Goal: Task Accomplishment & Management: Use online tool/utility

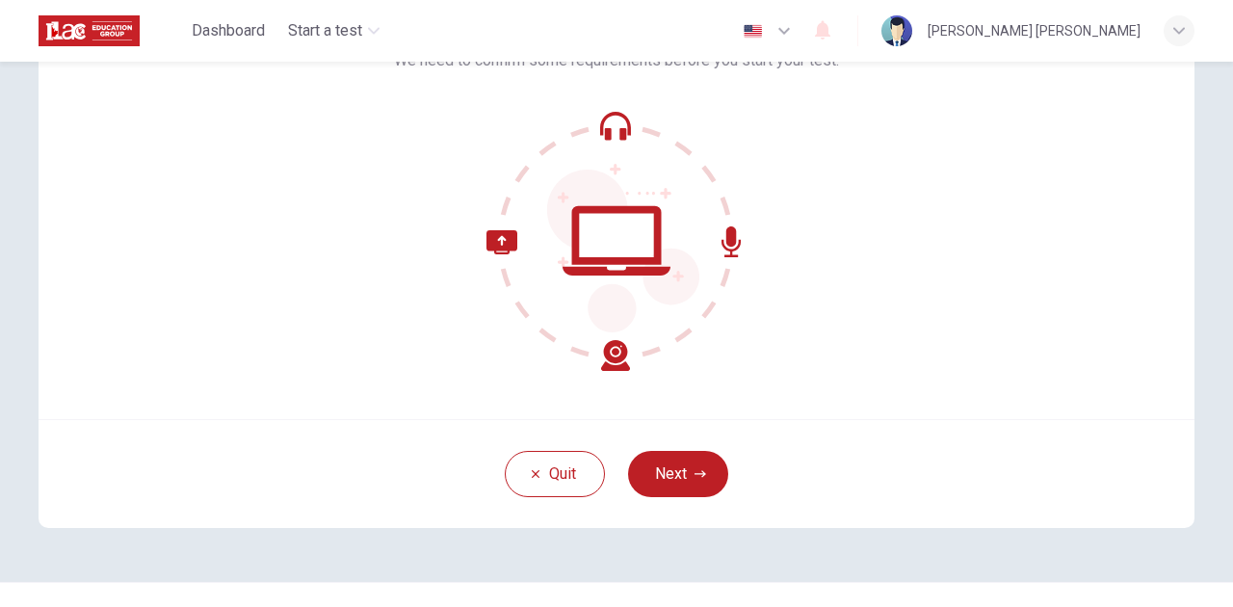
scroll to position [128, 0]
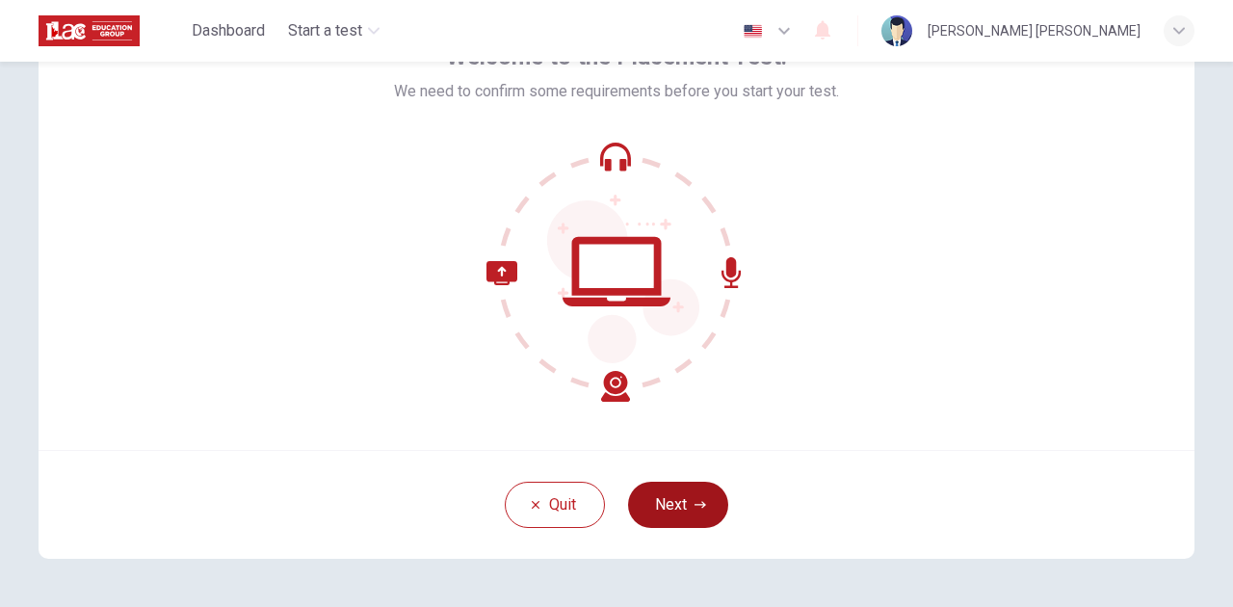
click at [667, 500] on button "Next" at bounding box center [678, 505] width 100 height 46
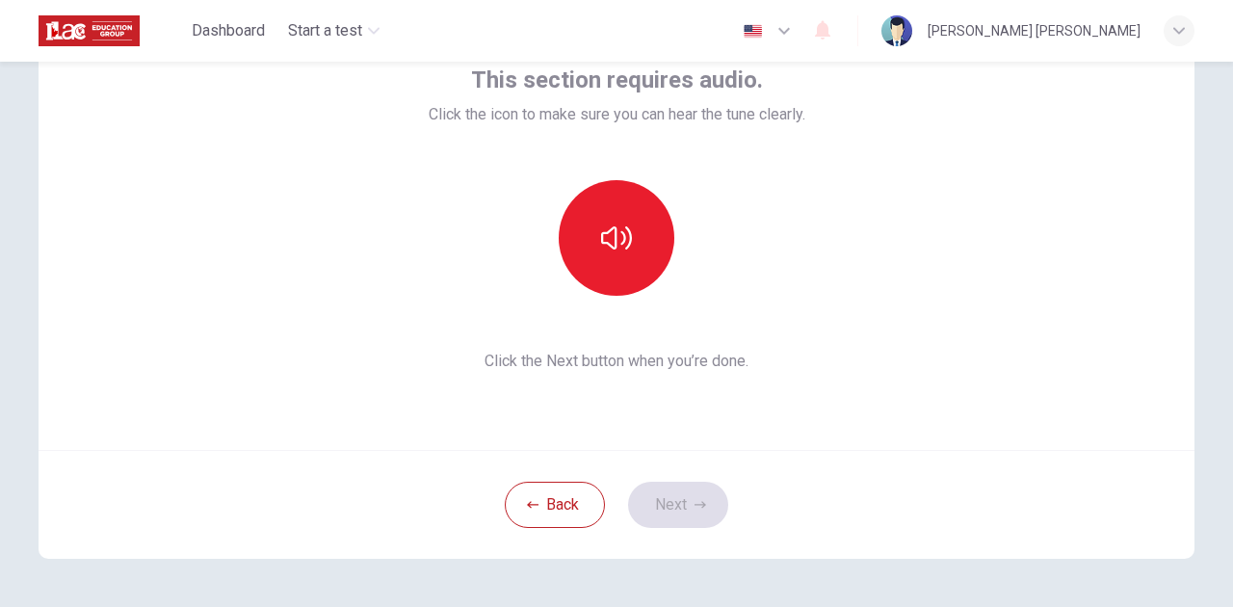
scroll to position [64, 0]
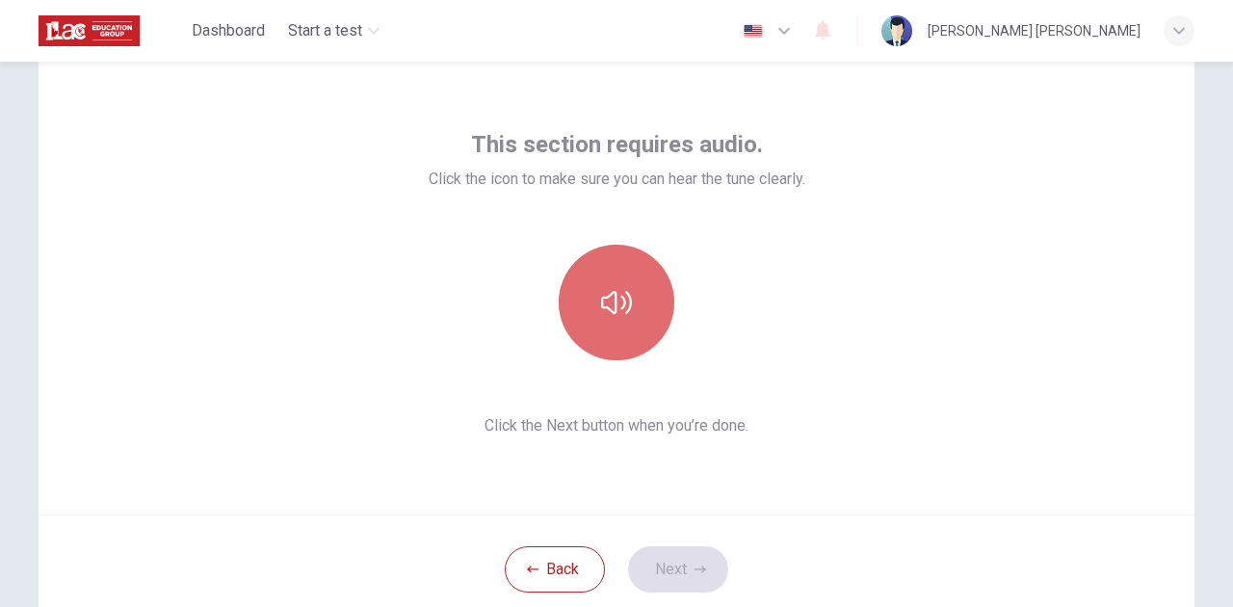
click at [609, 304] on icon "button" at bounding box center [616, 302] width 31 height 31
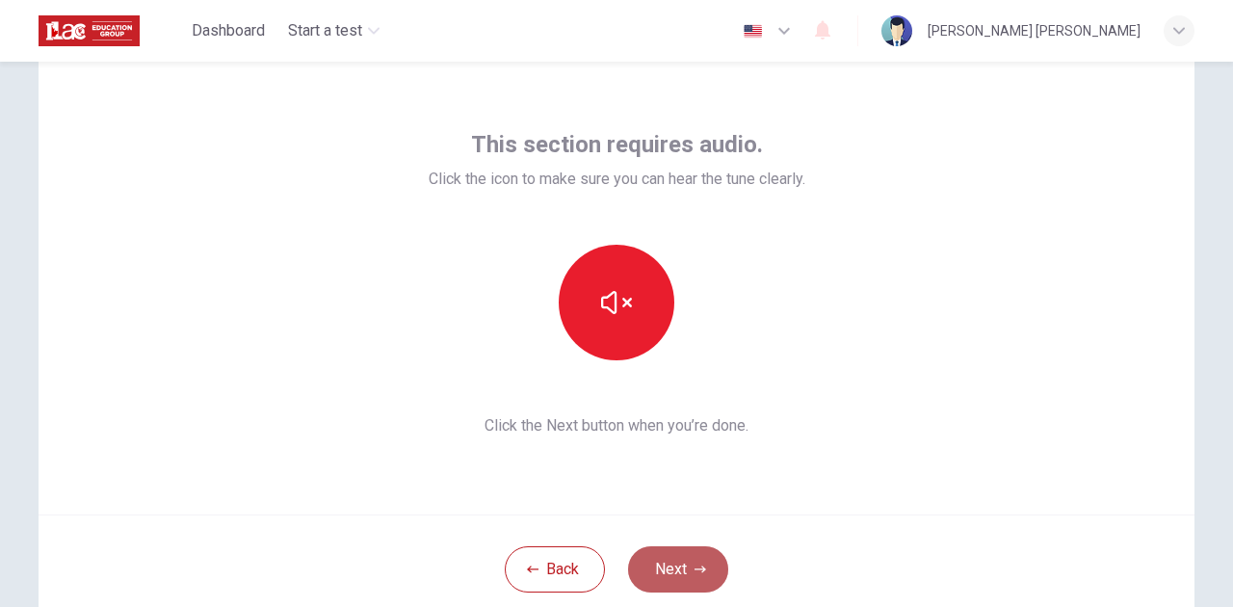
click at [674, 570] on button "Next" at bounding box center [678, 569] width 100 height 46
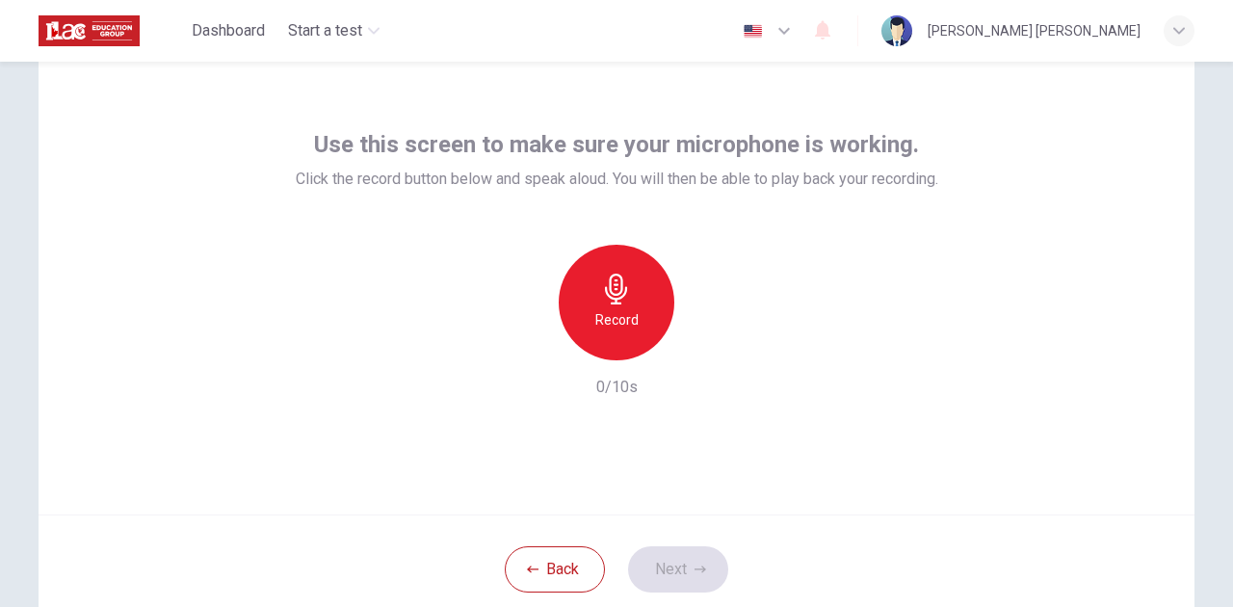
click at [613, 304] on div "Record" at bounding box center [617, 303] width 116 height 116
click at [708, 349] on icon "button" at bounding box center [704, 344] width 19 height 19
click at [703, 353] on icon "button" at bounding box center [704, 344] width 19 height 19
click at [702, 345] on icon "button" at bounding box center [706, 345] width 9 height 12
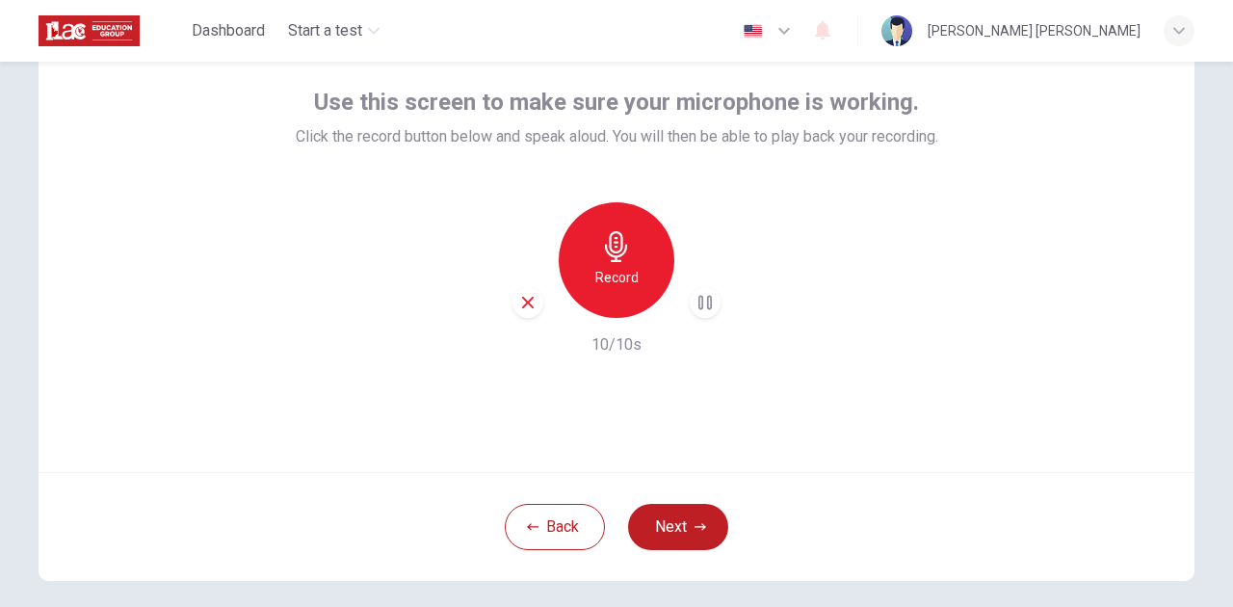
scroll to position [128, 0]
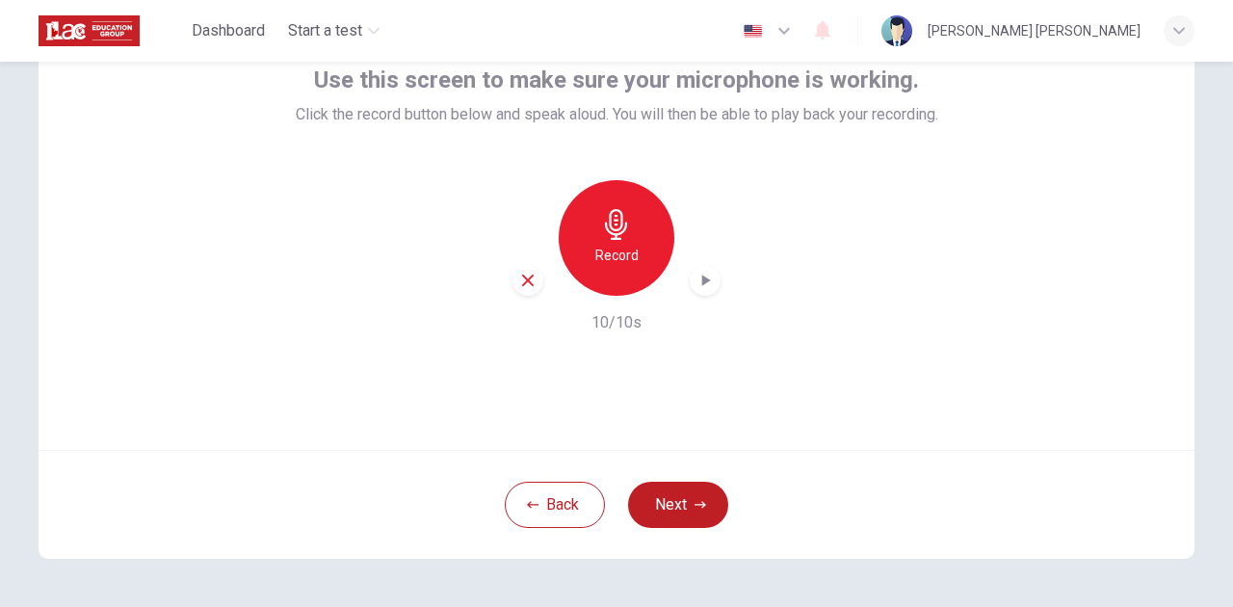
click at [620, 262] on h6 "Record" at bounding box center [616, 255] width 43 height 23
click at [702, 279] on icon "button" at bounding box center [706, 281] width 9 height 12
click at [697, 283] on icon "button" at bounding box center [704, 280] width 19 height 19
drag, startPoint x: 776, startPoint y: 335, endPoint x: 696, endPoint y: 311, distance: 83.5
click at [774, 335] on div "Use this screen to make sure your microphone is working. Click the record butto…" at bounding box center [617, 218] width 1156 height 462
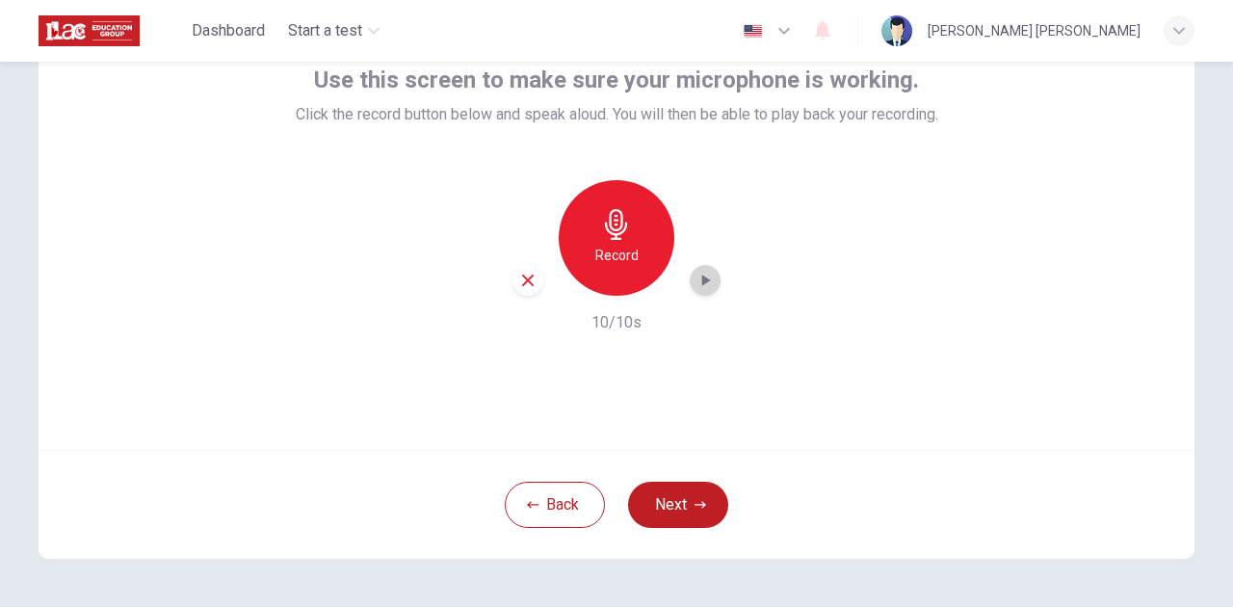
click at [704, 284] on icon "button" at bounding box center [704, 280] width 19 height 19
click at [513, 280] on div "button" at bounding box center [527, 280] width 31 height 31
click at [625, 251] on h6 "Record" at bounding box center [616, 255] width 43 height 23
click at [705, 279] on icon "button" at bounding box center [706, 281] width 9 height 12
click at [525, 285] on icon "button" at bounding box center [527, 280] width 17 height 17
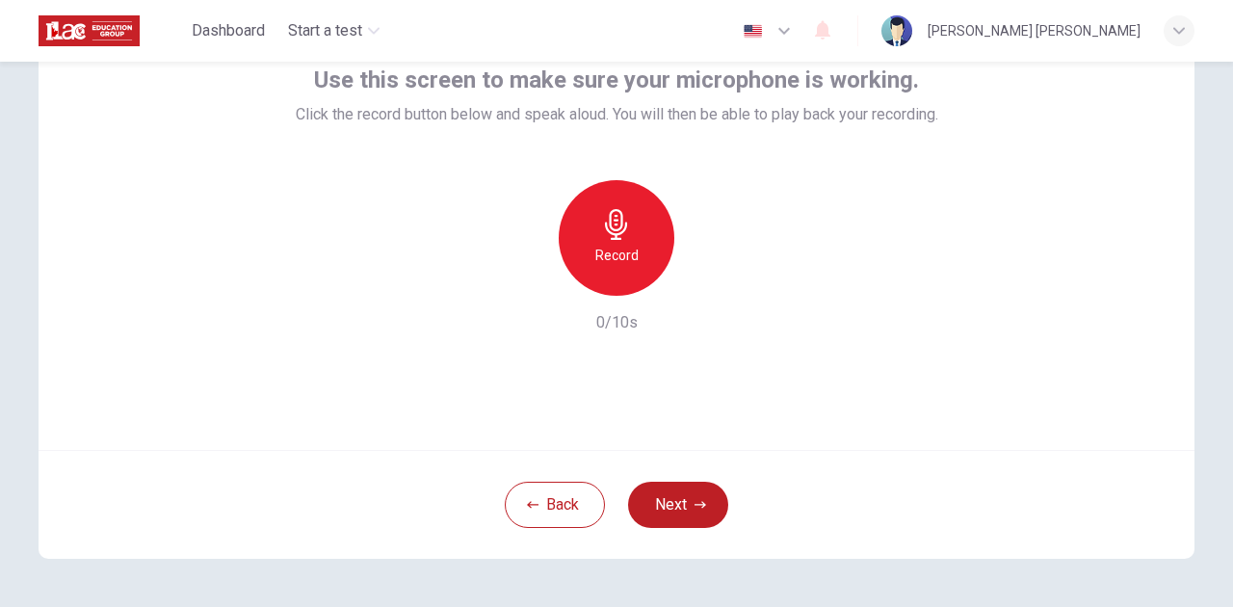
click at [617, 227] on icon "button" at bounding box center [616, 224] width 22 height 31
click at [707, 283] on icon "button" at bounding box center [704, 280] width 19 height 19
click at [620, 251] on h6 "Record" at bounding box center [616, 255] width 43 height 23
click at [705, 279] on icon "button" at bounding box center [706, 281] width 9 height 12
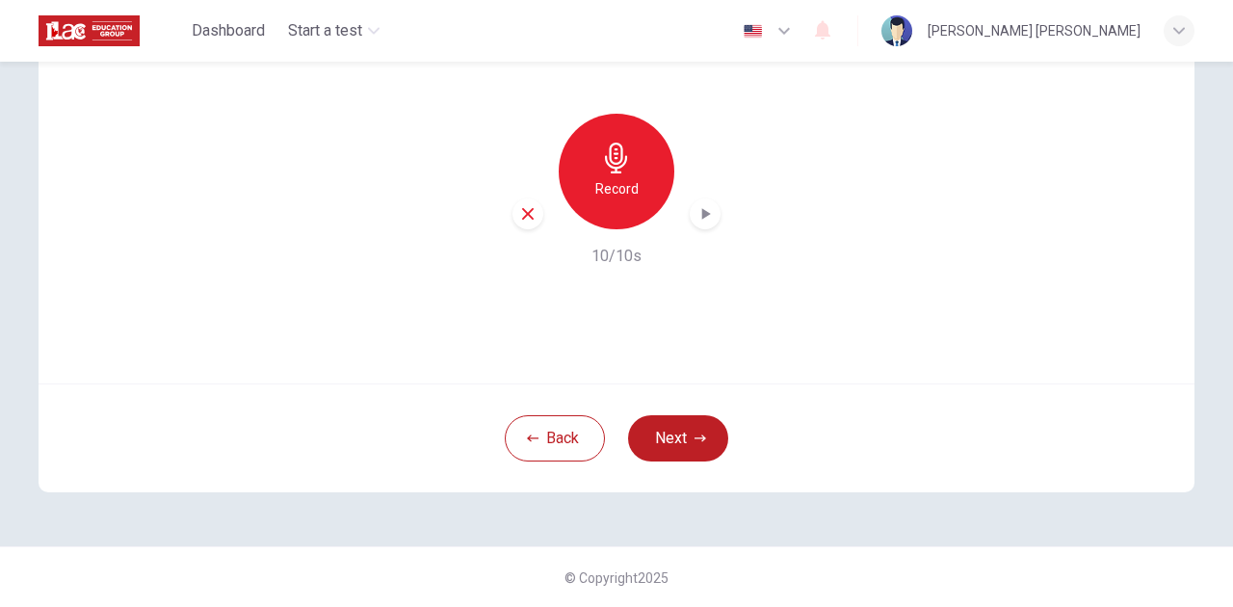
scroll to position [131, 0]
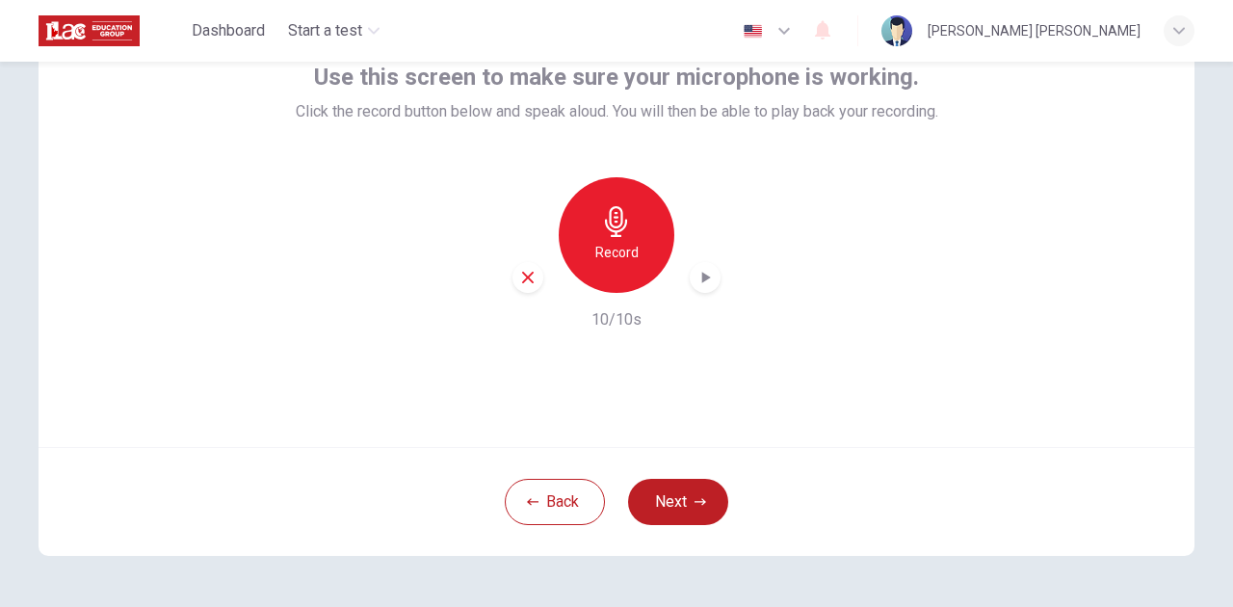
click at [702, 280] on icon "button" at bounding box center [704, 277] width 19 height 19
click at [703, 279] on icon "button" at bounding box center [704, 277] width 19 height 19
click at [703, 279] on icon "button" at bounding box center [706, 278] width 9 height 12
click at [678, 499] on button "Next" at bounding box center [678, 502] width 100 height 46
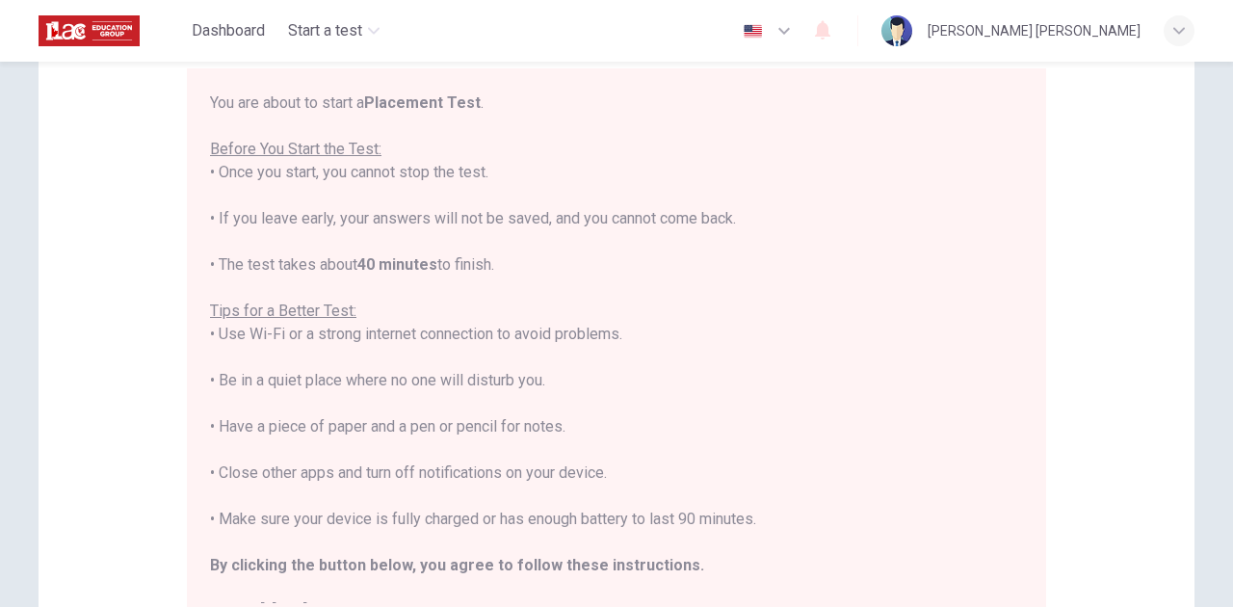
scroll to position [128, 0]
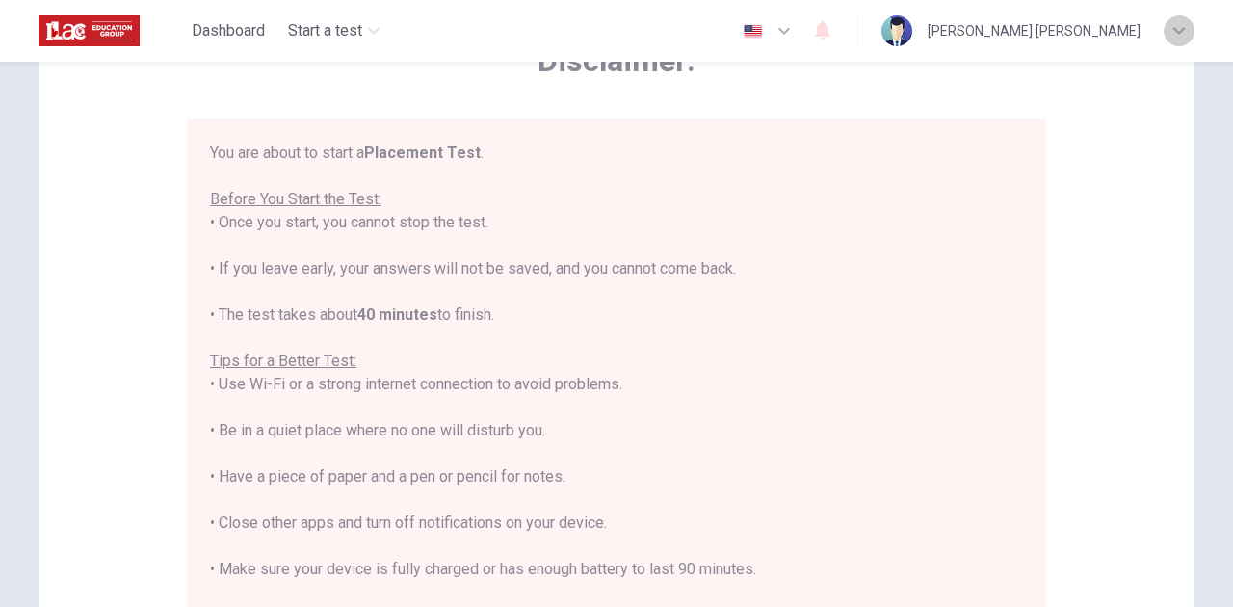
click at [1175, 37] on div "button" at bounding box center [1179, 30] width 31 height 31
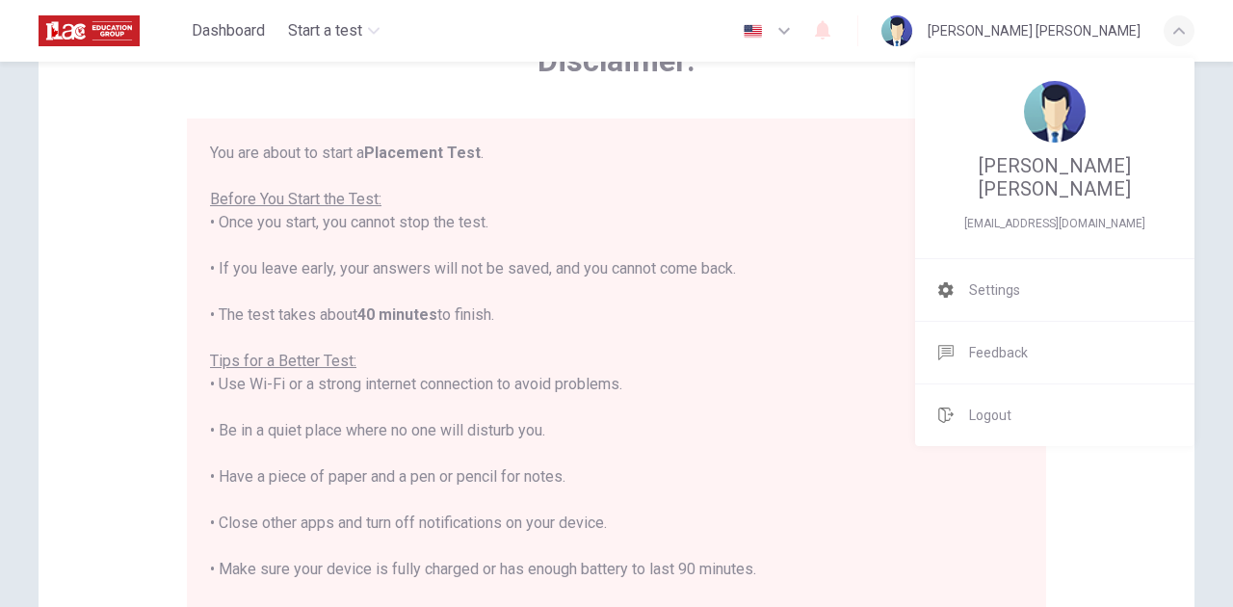
click at [785, 72] on div at bounding box center [616, 303] width 1233 height 607
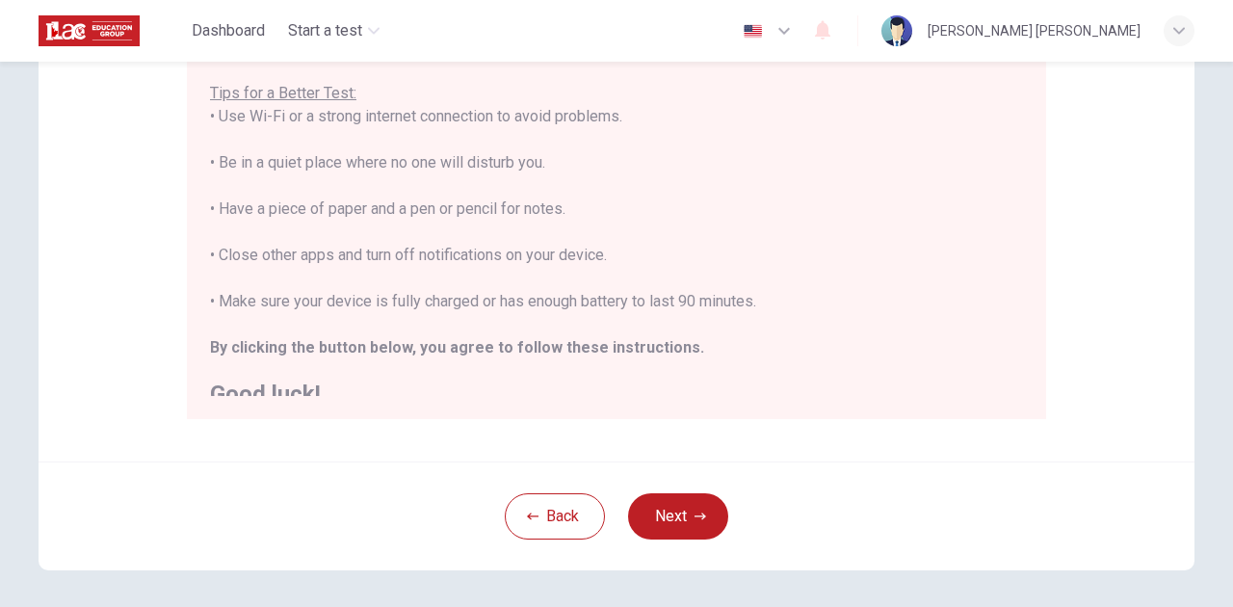
scroll to position [21, 0]
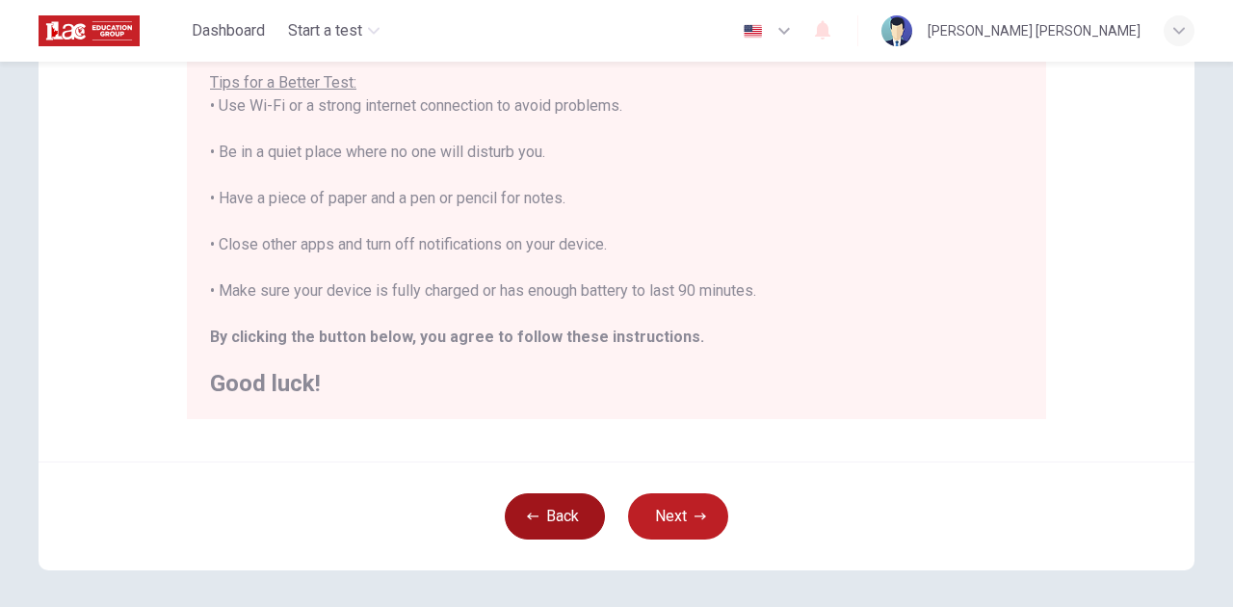
click at [553, 532] on button "Back" at bounding box center [555, 516] width 100 height 46
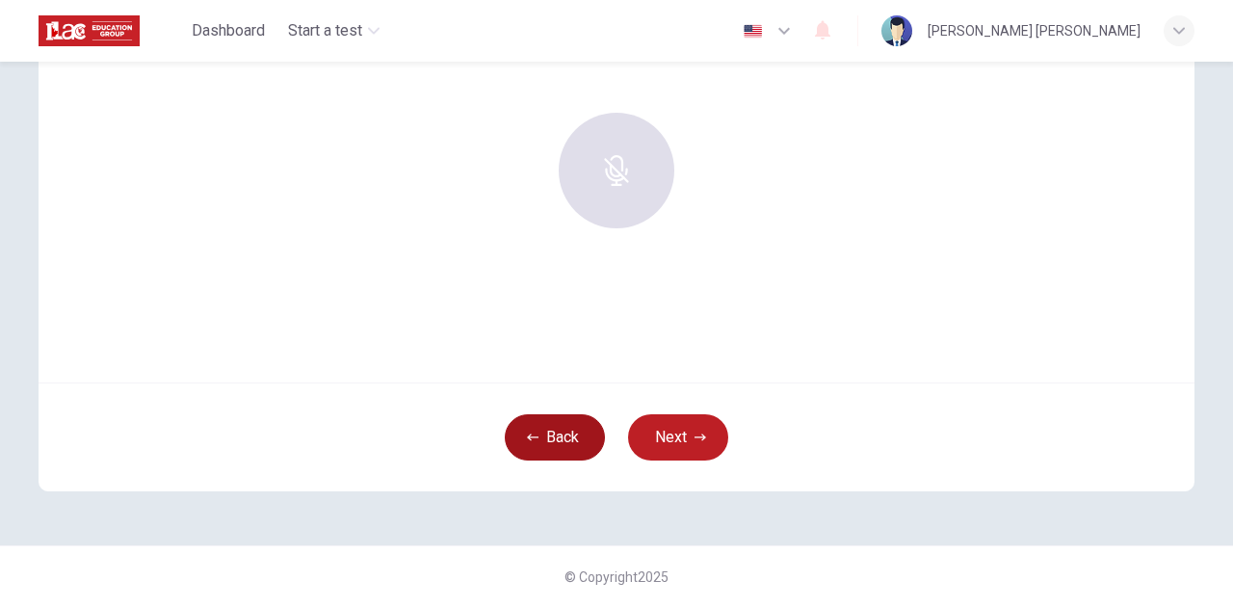
scroll to position [195, 0]
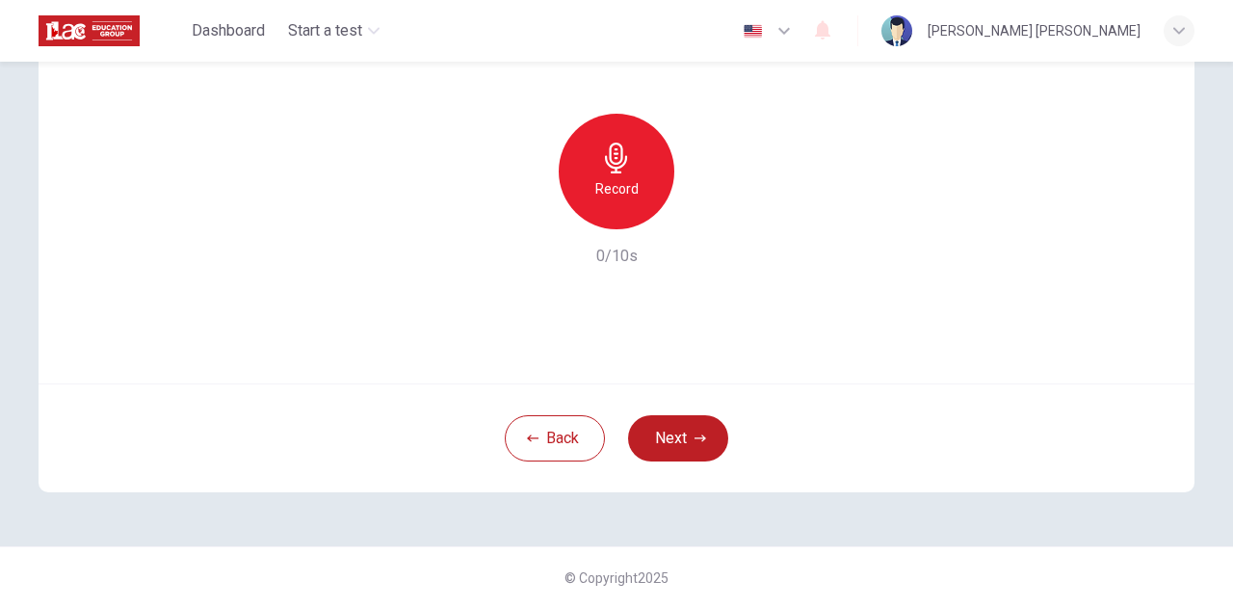
click at [617, 183] on h6 "Record" at bounding box center [616, 188] width 43 height 23
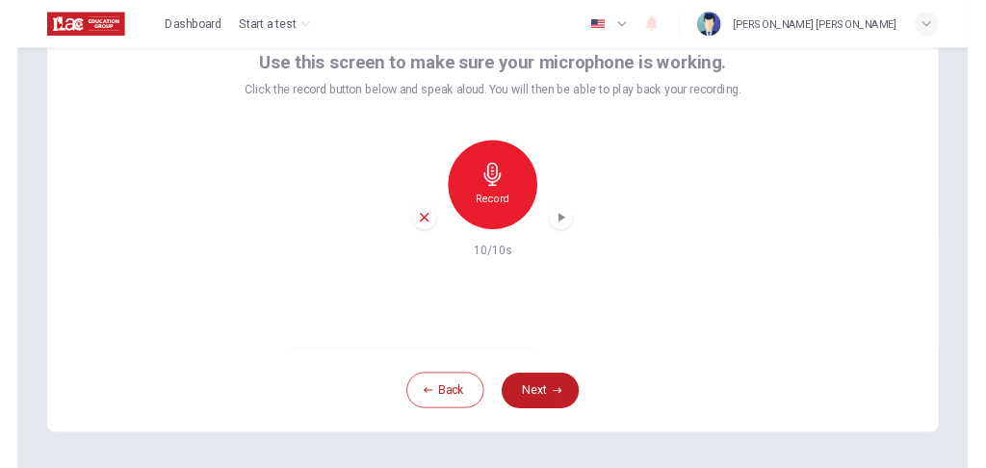
scroll to position [128, 0]
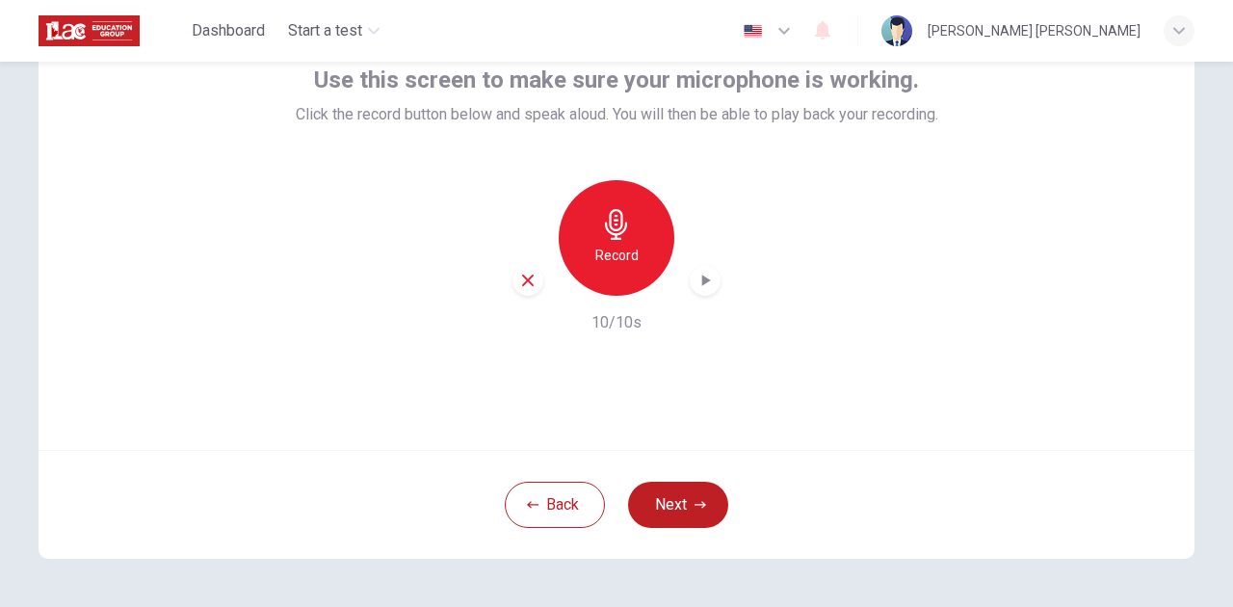
click at [701, 286] on icon "button" at bounding box center [704, 280] width 19 height 19
click at [700, 287] on icon "button" at bounding box center [704, 280] width 19 height 19
click at [561, 512] on button "Back" at bounding box center [555, 505] width 100 height 46
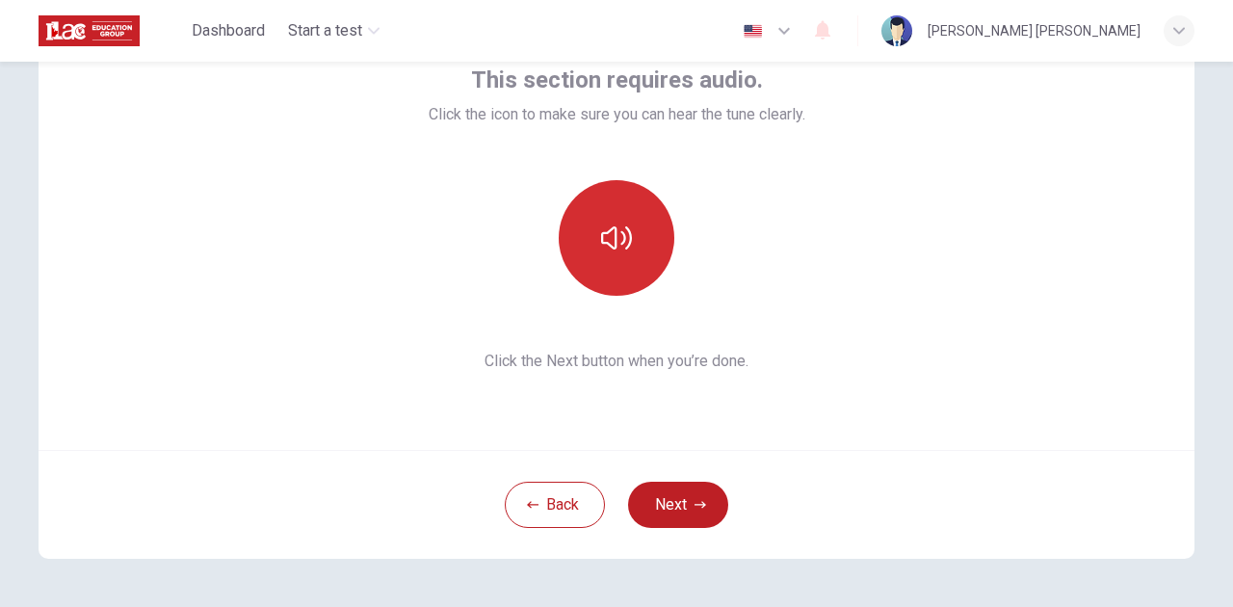
click at [618, 236] on icon "button" at bounding box center [616, 238] width 31 height 31
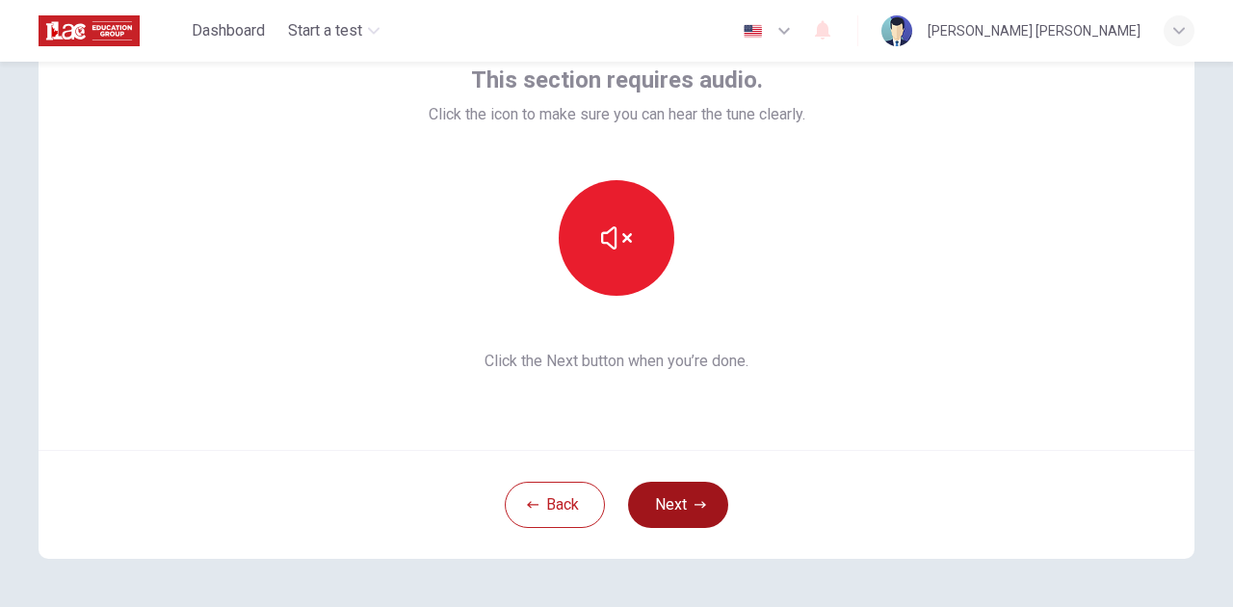
click at [675, 508] on button "Next" at bounding box center [678, 505] width 100 height 46
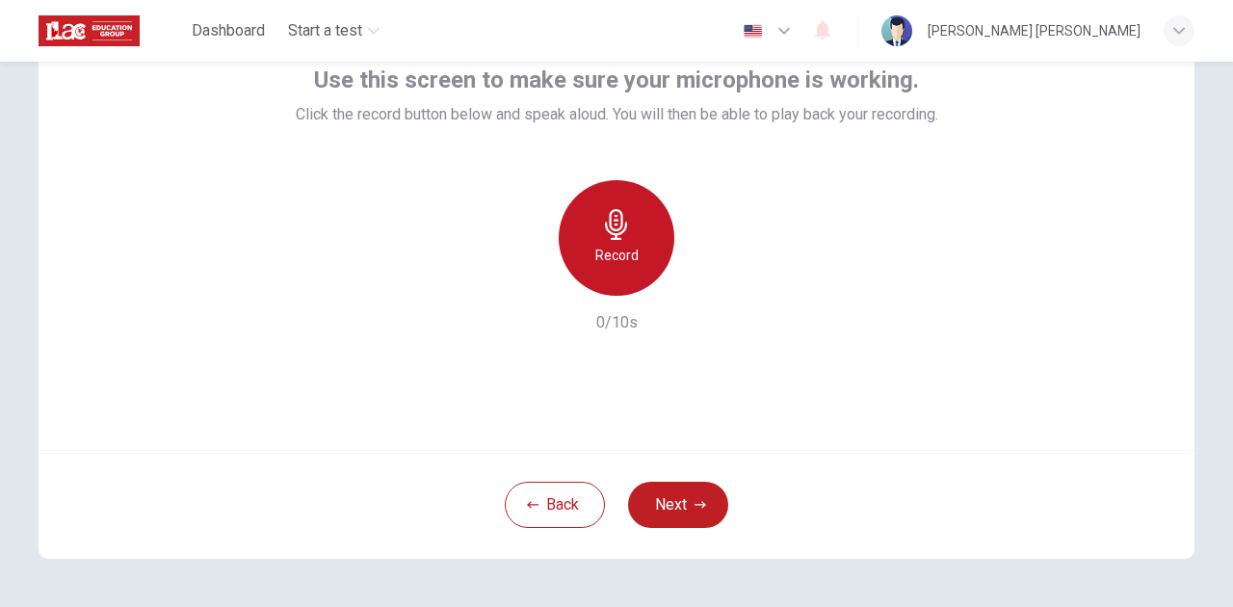
click at [613, 258] on h6 "Record" at bounding box center [616, 255] width 43 height 23
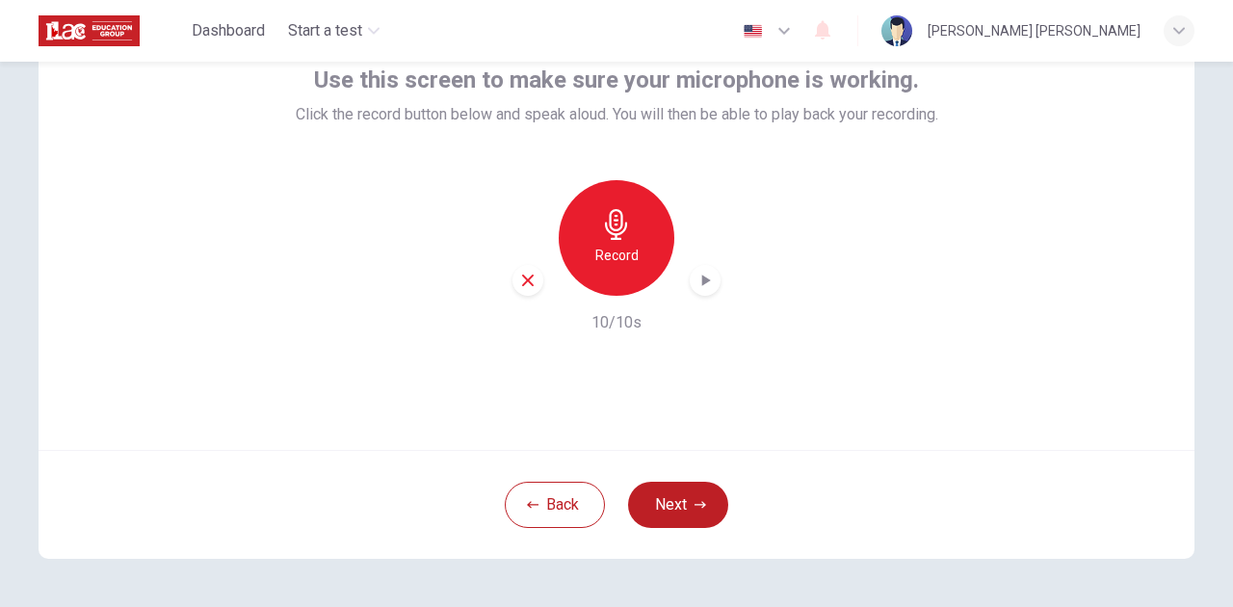
click at [705, 277] on icon "button" at bounding box center [704, 280] width 19 height 19
click at [626, 247] on h6 "Record" at bounding box center [616, 255] width 43 height 23
click at [703, 283] on icon "button" at bounding box center [704, 280] width 19 height 19
click at [610, 250] on h6 "Record" at bounding box center [616, 255] width 43 height 23
click at [695, 283] on icon "button" at bounding box center [704, 280] width 19 height 19
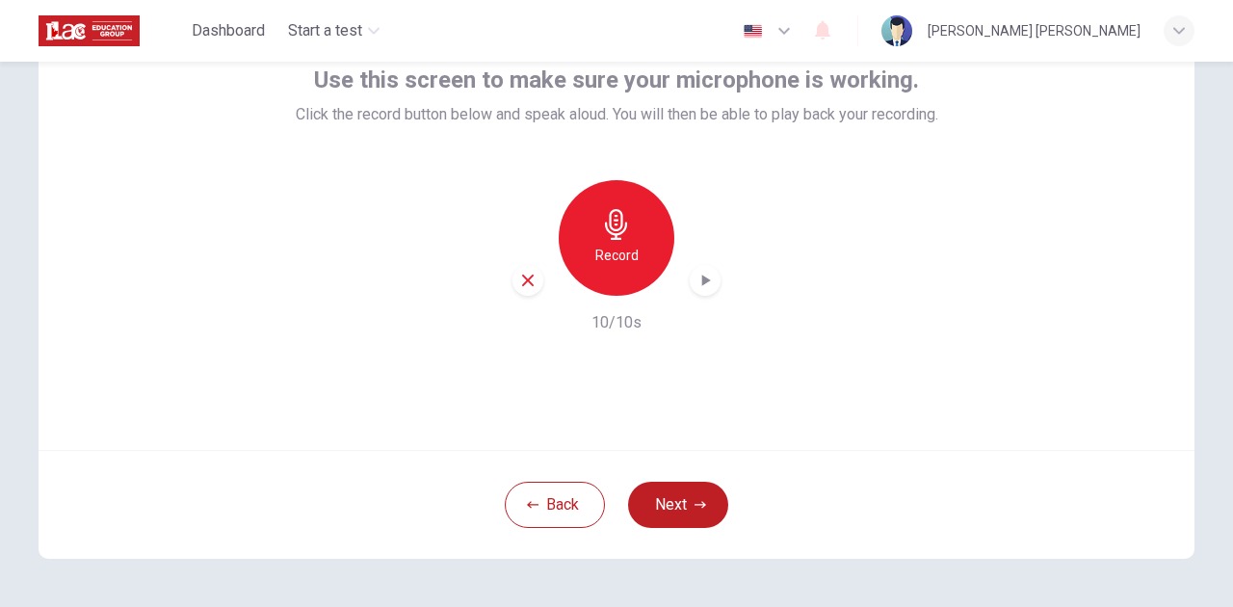
click at [908, 352] on div "Use this screen to make sure your microphone is working. Click the record butto…" at bounding box center [617, 218] width 1156 height 462
click at [603, 247] on h6 "Record" at bounding box center [616, 255] width 43 height 23
click at [702, 283] on icon "button" at bounding box center [706, 281] width 9 height 12
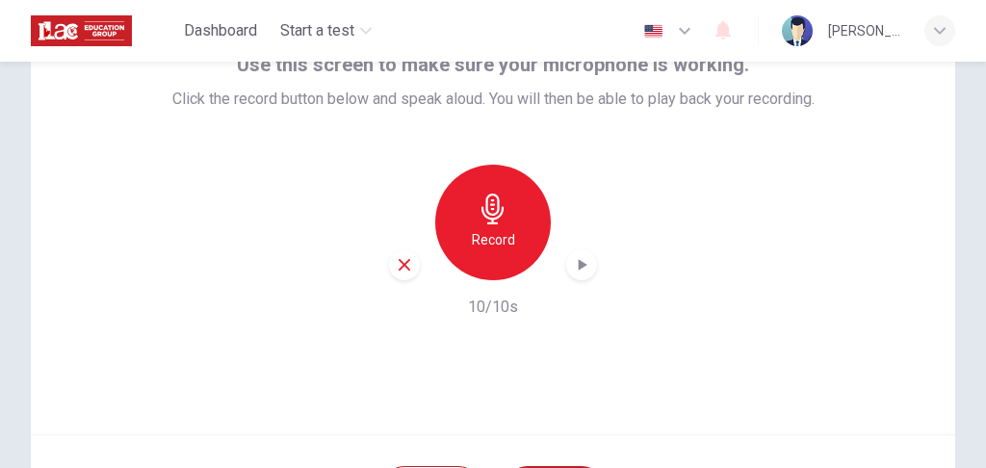
click at [258, 313] on div "Record 10/10s" at bounding box center [493, 242] width 643 height 154
click at [490, 245] on h6 "Record" at bounding box center [493, 239] width 43 height 23
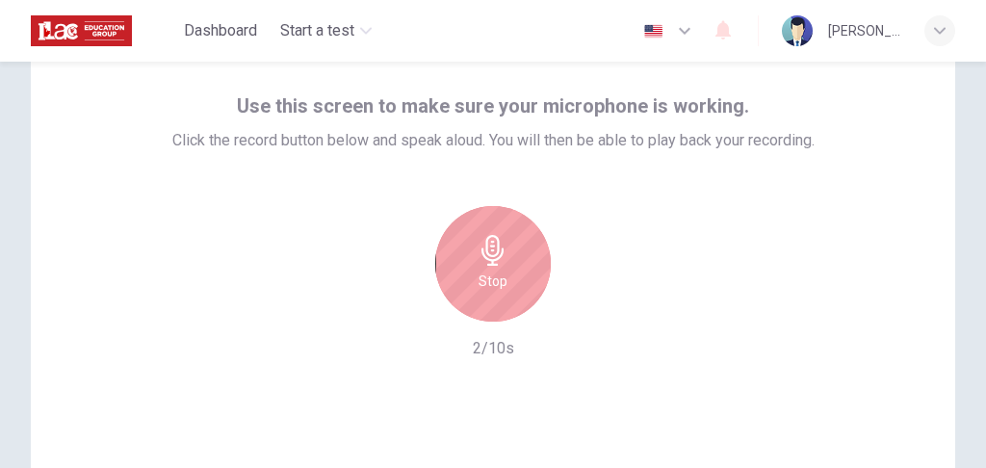
scroll to position [0, 0]
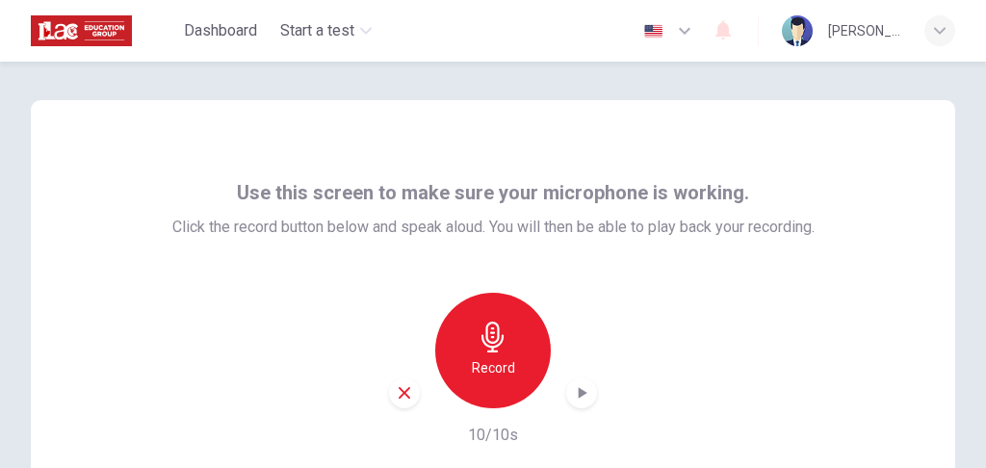
click at [498, 360] on h6 "Record" at bounding box center [493, 367] width 43 height 23
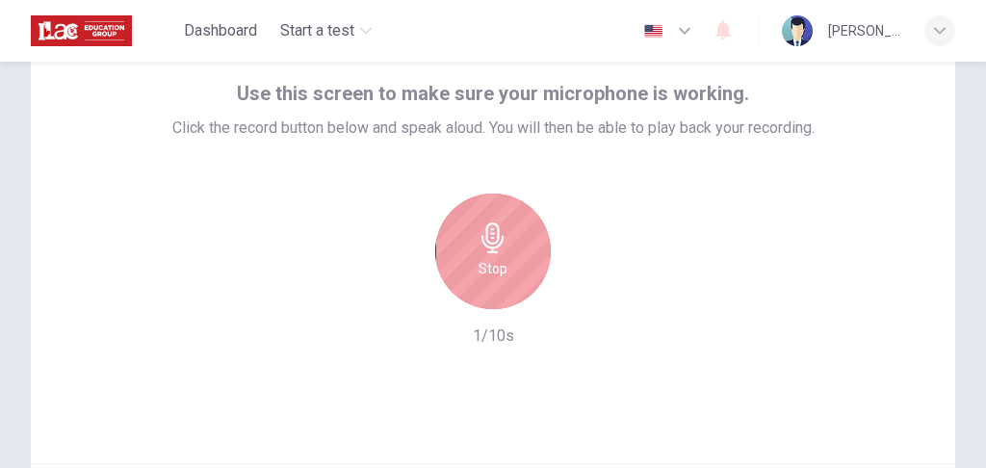
scroll to position [128, 0]
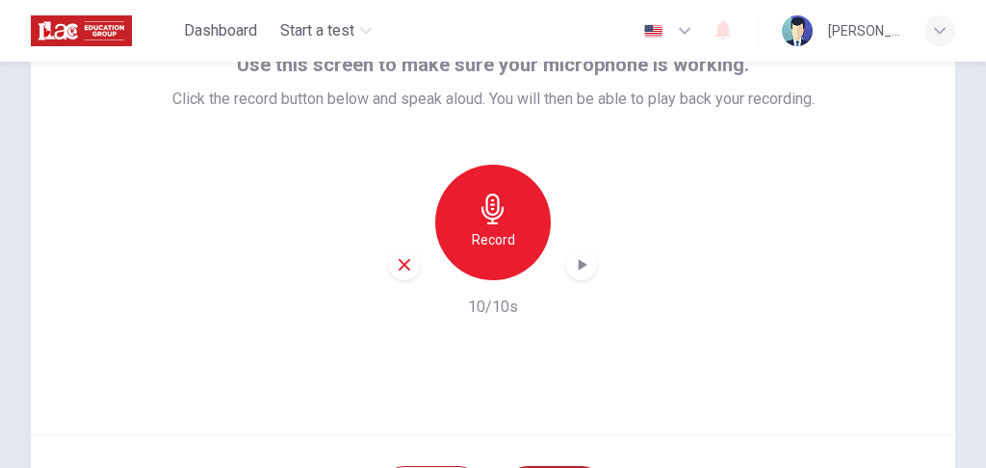
click at [614, 343] on div "Use this screen to make sure your microphone is working. Click the record butto…" at bounding box center [493, 203] width 925 height 462
click at [580, 268] on icon "button" at bounding box center [581, 264] width 19 height 19
click at [405, 265] on icon "button" at bounding box center [404, 264] width 17 height 17
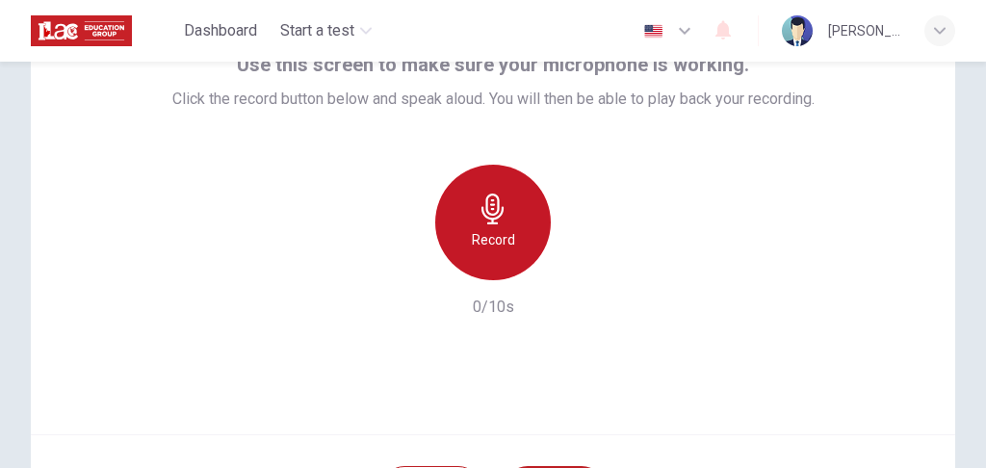
click at [492, 225] on div "Record" at bounding box center [493, 223] width 116 height 116
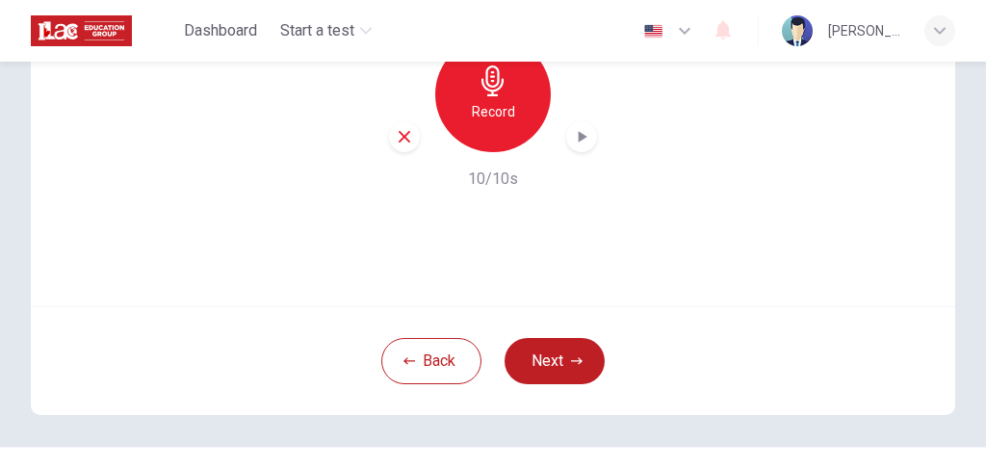
scroll to position [193, 0]
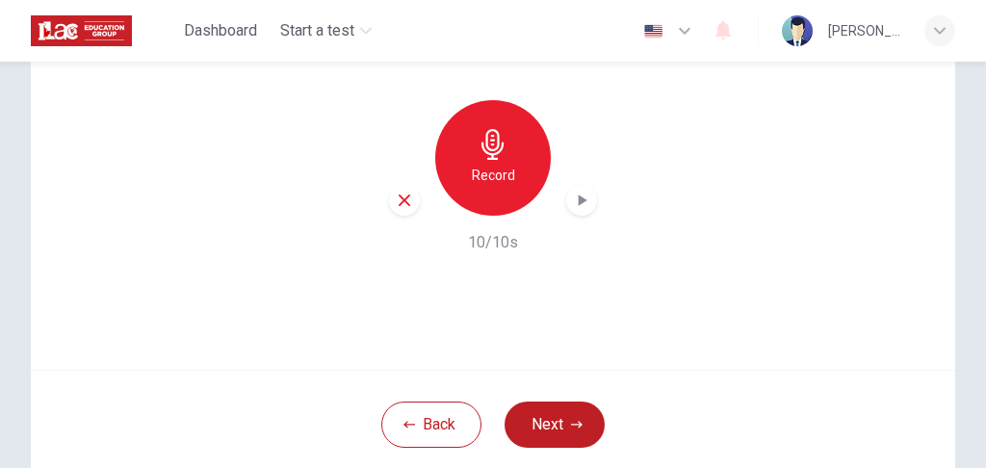
click at [572, 203] on icon "button" at bounding box center [581, 200] width 19 height 19
click at [791, 168] on div "Record 10/10s" at bounding box center [493, 177] width 643 height 154
click at [431, 429] on button "Back" at bounding box center [431, 425] width 100 height 46
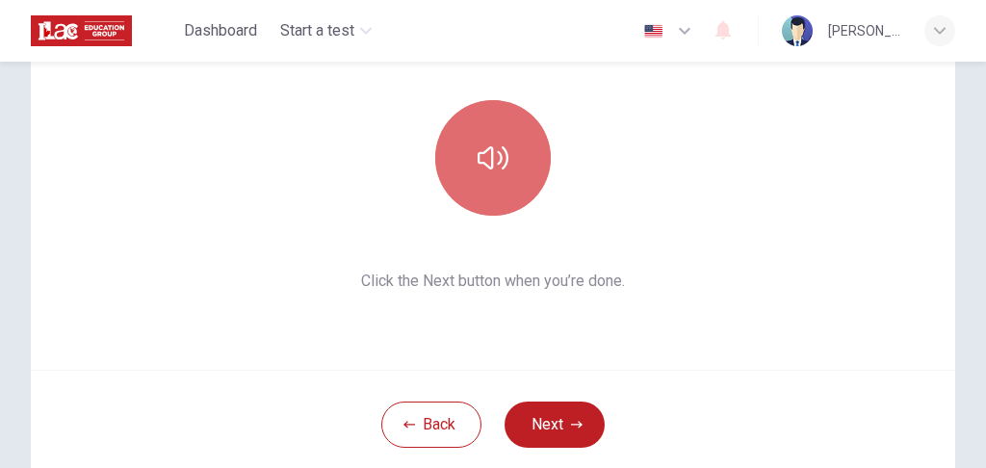
click at [510, 170] on button "button" at bounding box center [493, 158] width 116 height 116
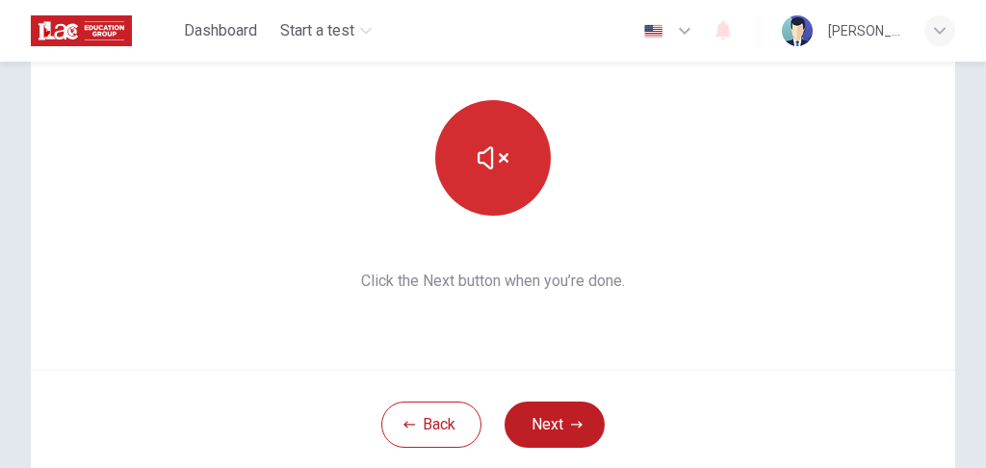
click at [480, 172] on icon "button" at bounding box center [493, 158] width 31 height 31
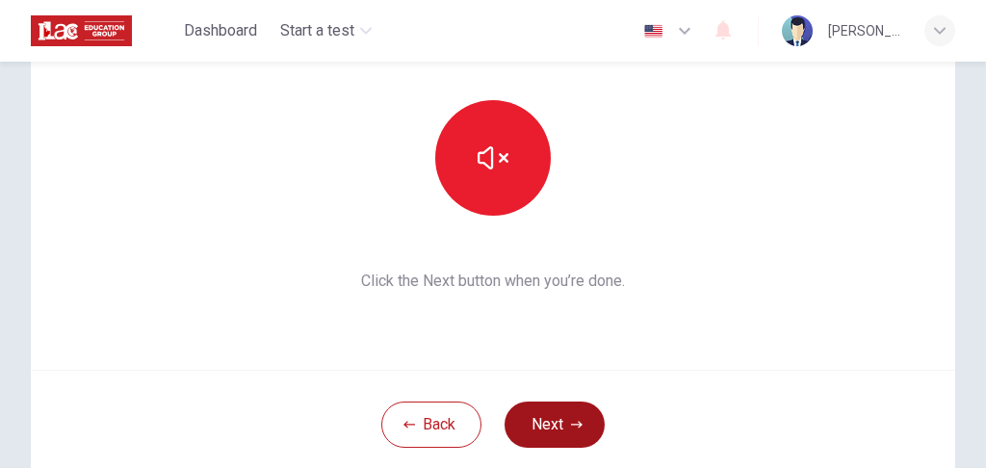
click at [557, 434] on button "Next" at bounding box center [555, 425] width 100 height 46
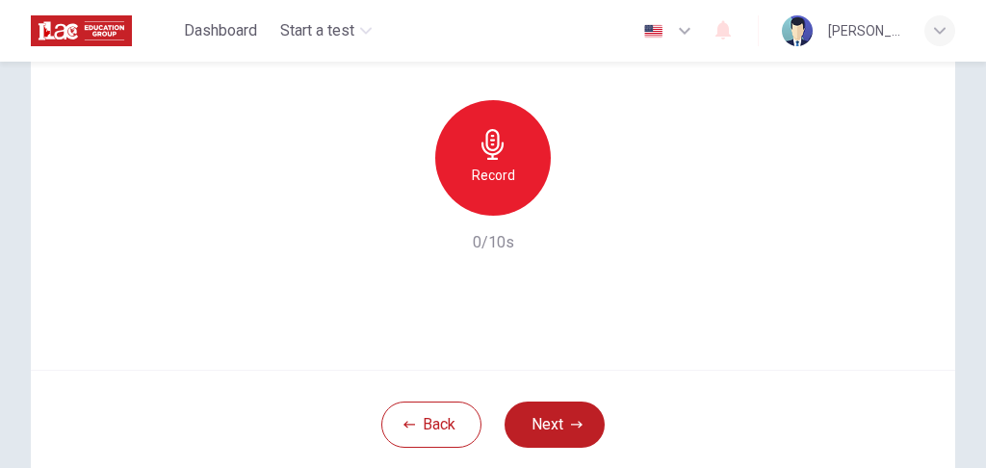
click at [501, 177] on h6 "Record" at bounding box center [493, 175] width 43 height 23
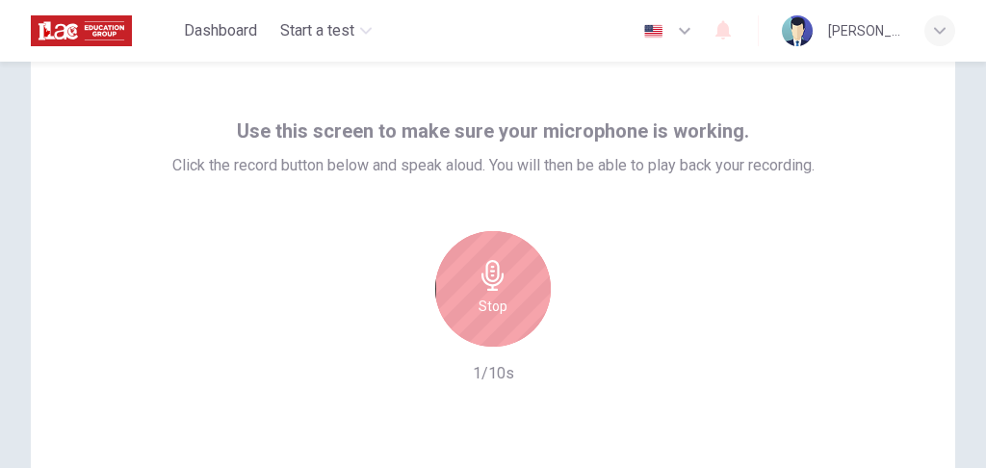
scroll to position [64, 0]
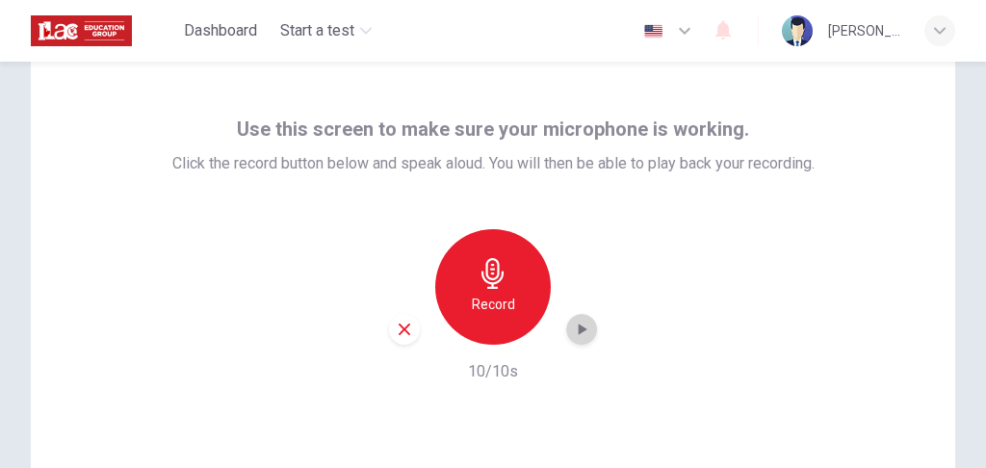
click at [580, 328] on icon "button" at bounding box center [583, 330] width 9 height 12
click at [482, 285] on icon "button" at bounding box center [493, 273] width 31 height 31
click at [572, 330] on icon "button" at bounding box center [581, 329] width 19 height 19
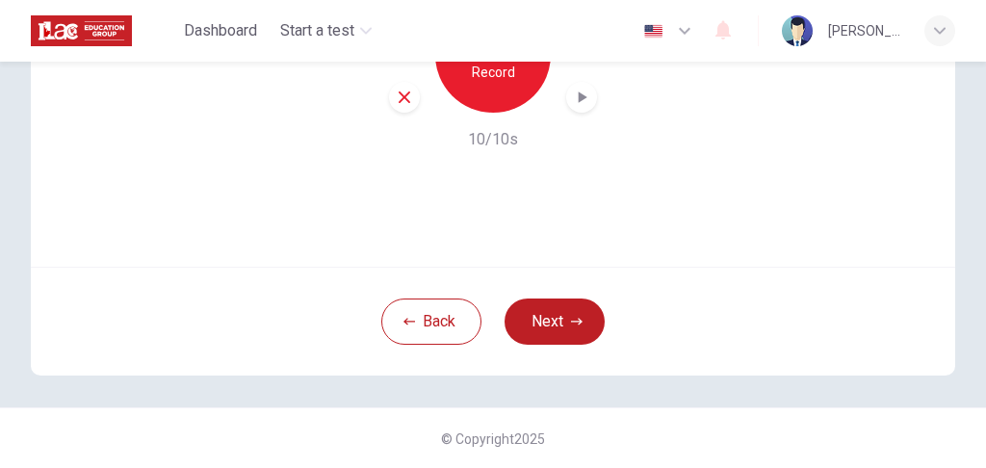
scroll to position [167, 0]
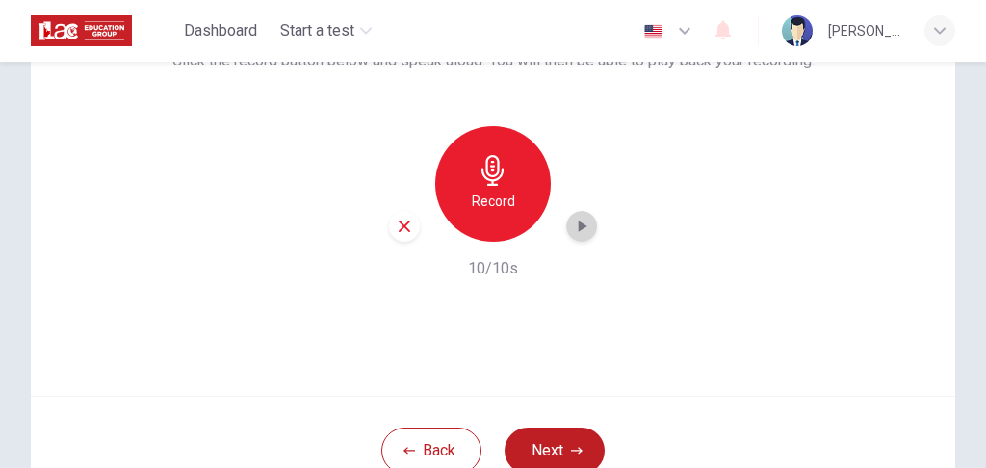
click at [575, 231] on icon "button" at bounding box center [581, 226] width 19 height 19
click at [403, 218] on icon "button" at bounding box center [404, 226] width 17 height 17
click at [493, 202] on h6 "Record" at bounding box center [493, 201] width 43 height 23
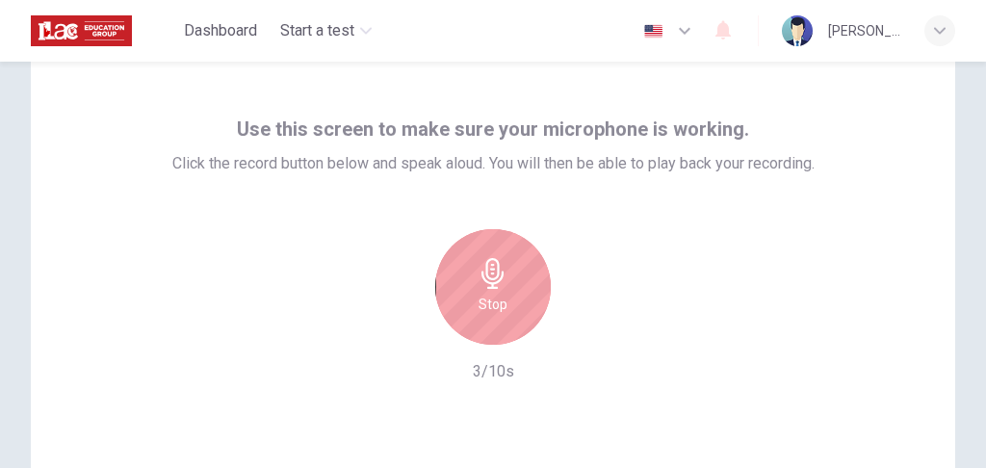
scroll to position [64, 0]
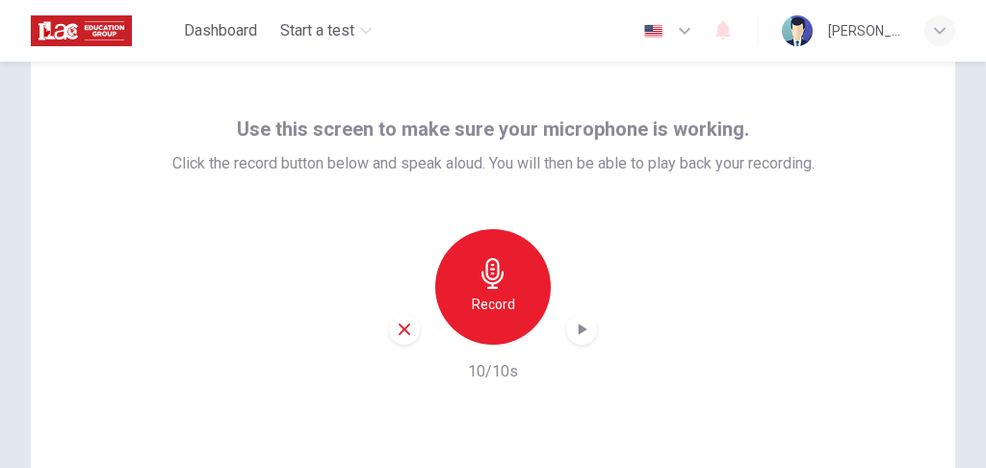
click at [579, 328] on icon "button" at bounding box center [583, 330] width 9 height 12
click at [408, 326] on icon "button" at bounding box center [404, 329] width 17 height 17
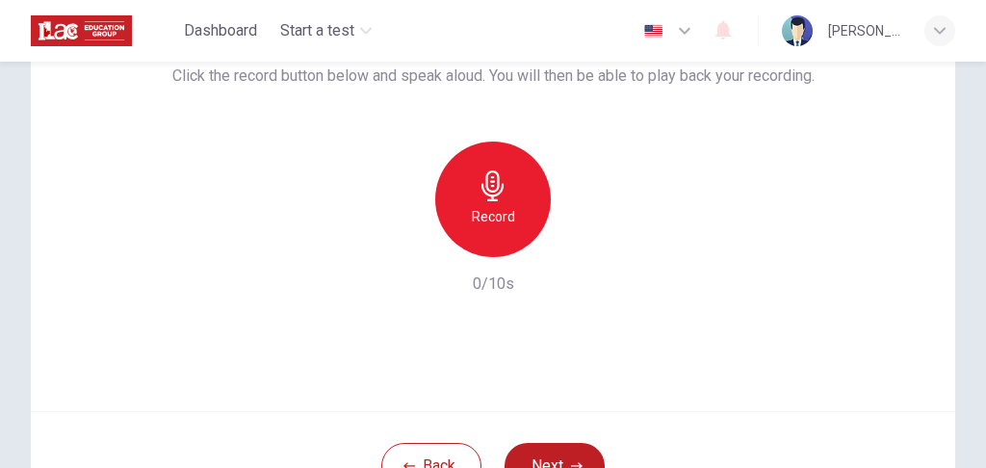
scroll to position [296, 0]
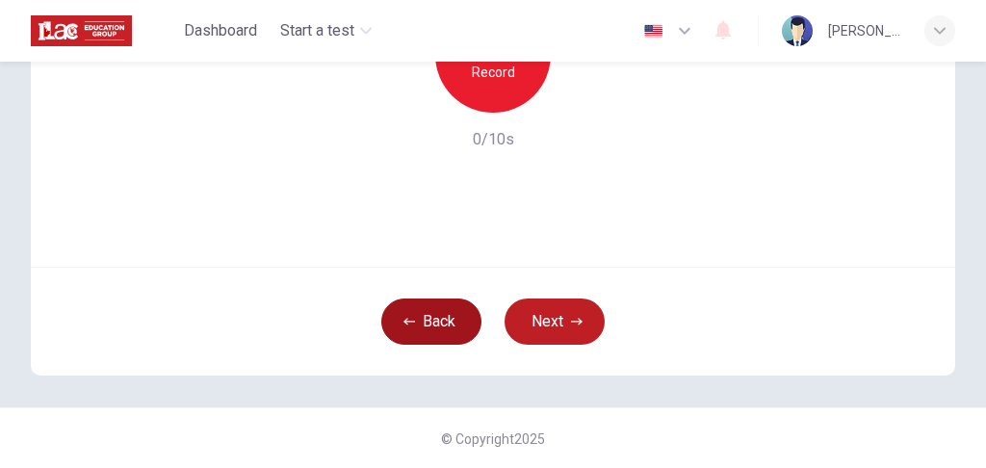
click at [422, 332] on button "Back" at bounding box center [431, 322] width 100 height 46
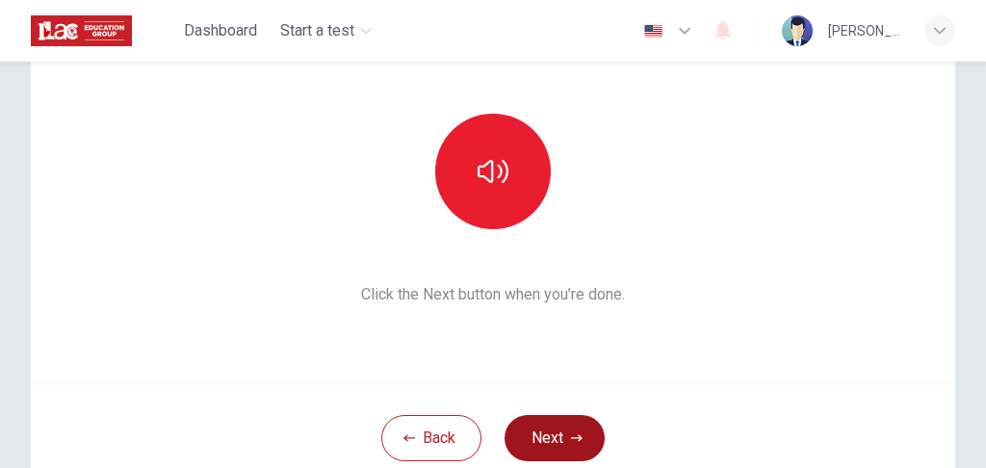
scroll to position [167, 0]
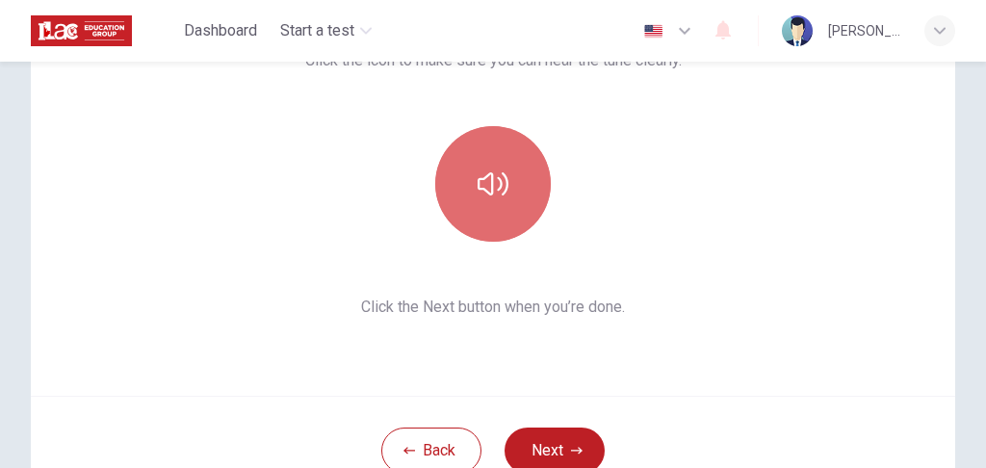
click at [476, 160] on button "button" at bounding box center [493, 184] width 116 height 116
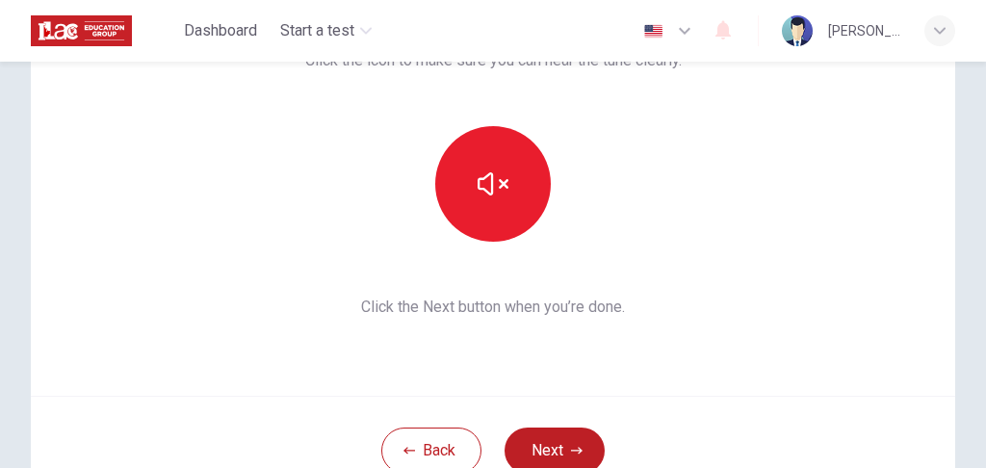
scroll to position [231, 0]
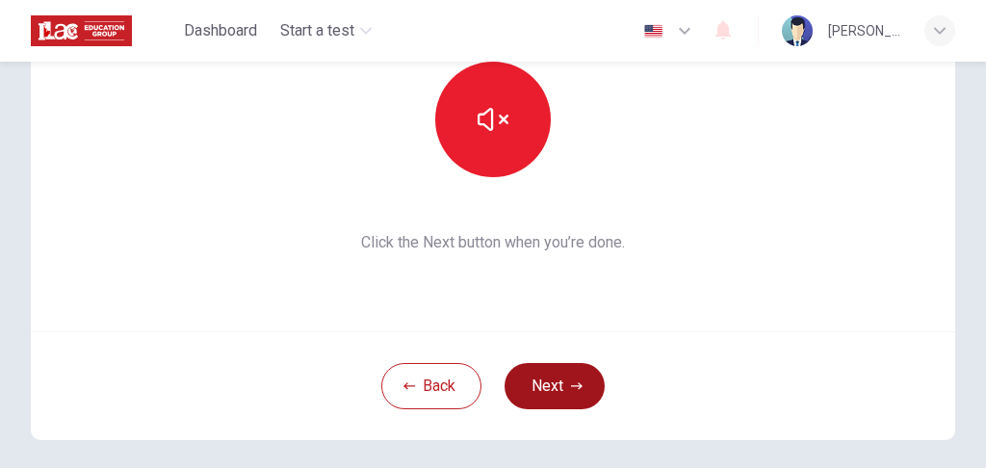
click at [523, 387] on button "Next" at bounding box center [555, 386] width 100 height 46
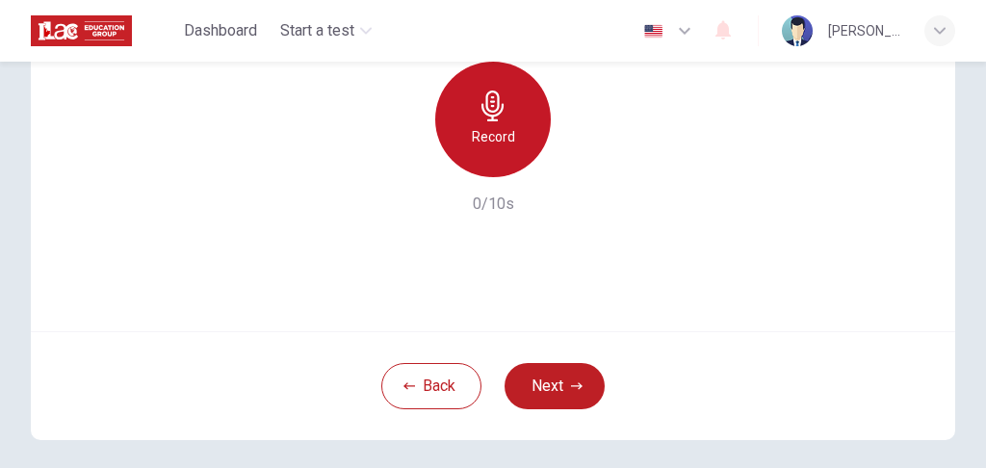
click at [506, 100] on div "Record" at bounding box center [493, 120] width 116 height 116
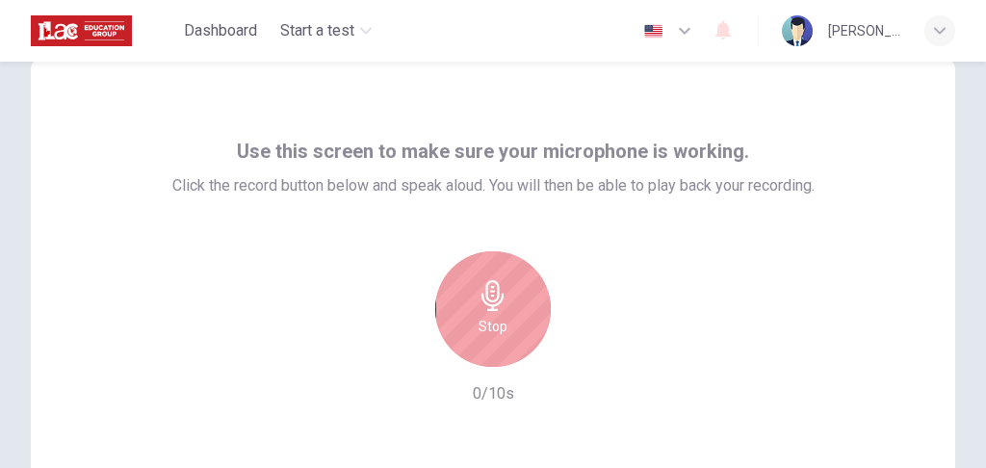
scroll to position [39, 0]
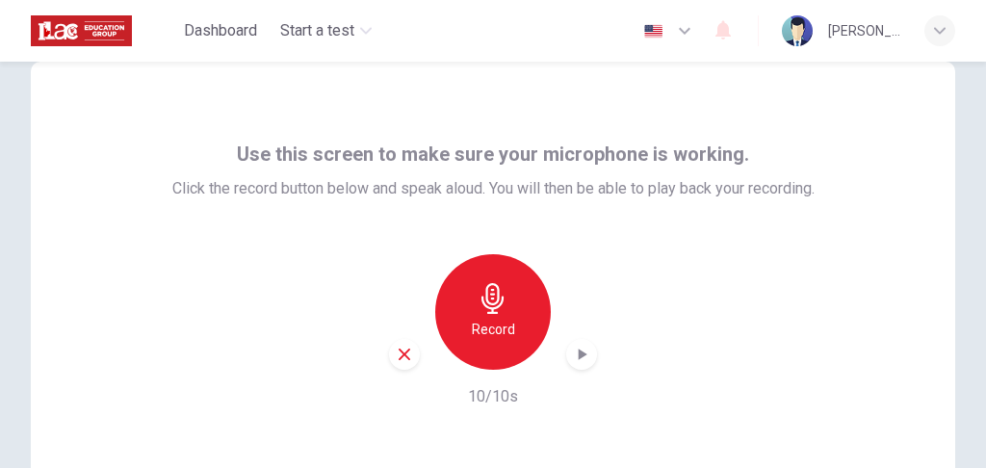
click at [574, 354] on icon "button" at bounding box center [581, 354] width 19 height 19
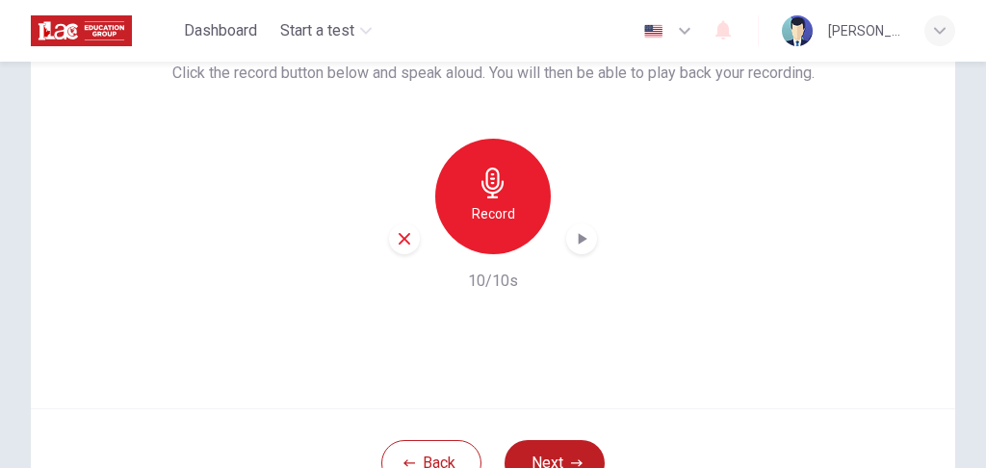
scroll to position [256, 0]
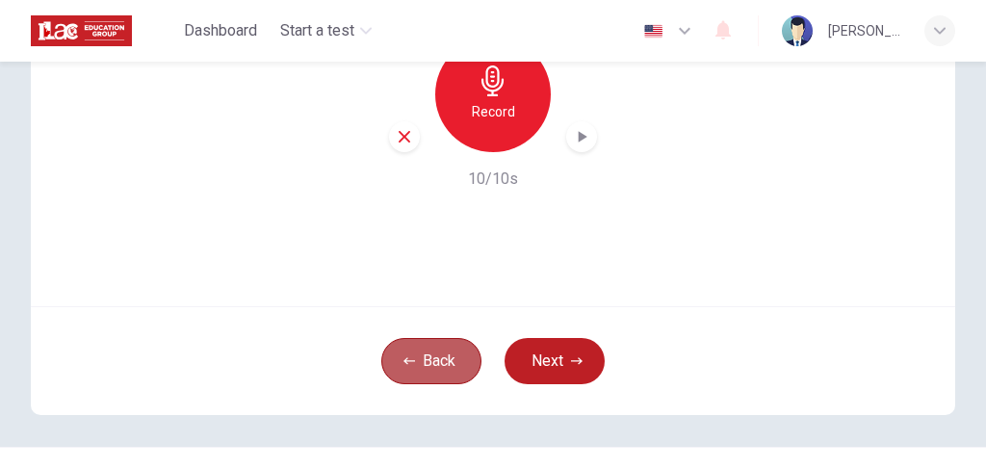
drag, startPoint x: 432, startPoint y: 380, endPoint x: 438, endPoint y: 368, distance: 13.4
click at [432, 379] on button "Back" at bounding box center [431, 361] width 100 height 46
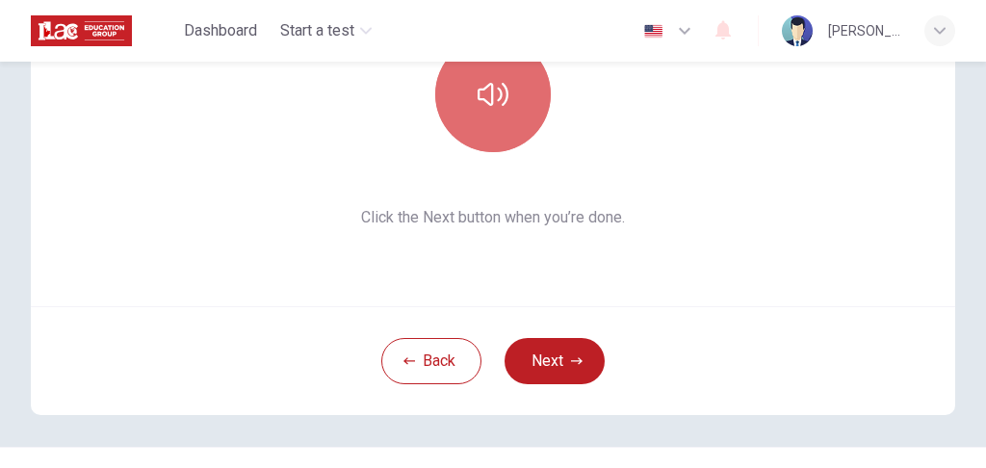
click at [489, 93] on icon "button" at bounding box center [493, 94] width 31 height 23
click at [486, 100] on icon "button" at bounding box center [493, 94] width 31 height 31
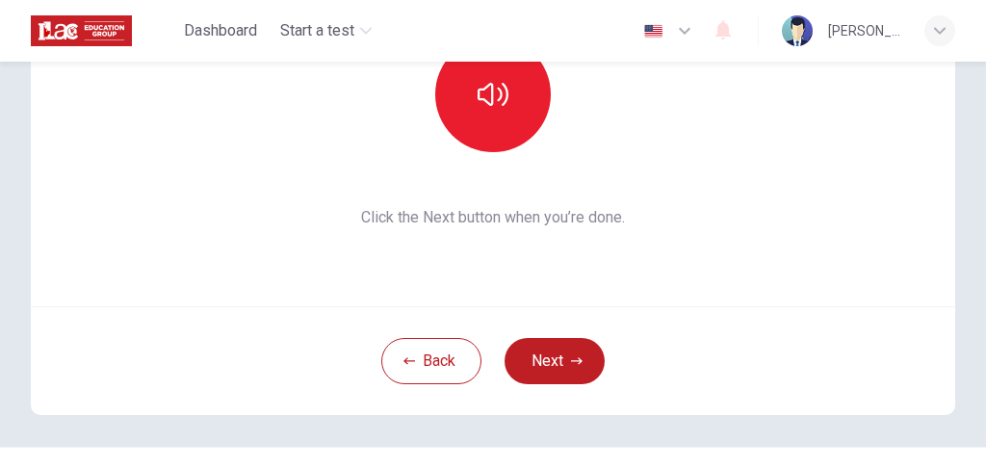
click at [542, 333] on div "Back Next" at bounding box center [493, 360] width 925 height 109
click at [552, 362] on button "Next" at bounding box center [555, 361] width 100 height 46
click at [492, 101] on h6 "Record" at bounding box center [493, 111] width 43 height 23
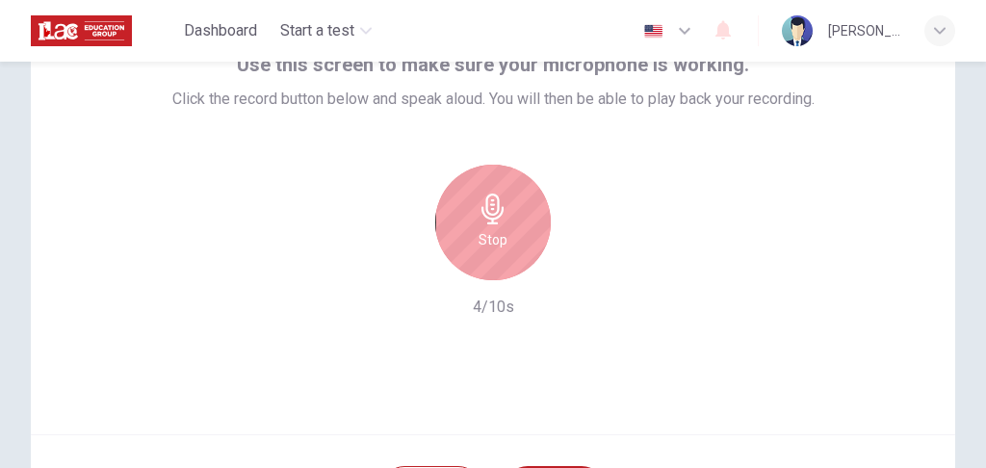
scroll to position [193, 0]
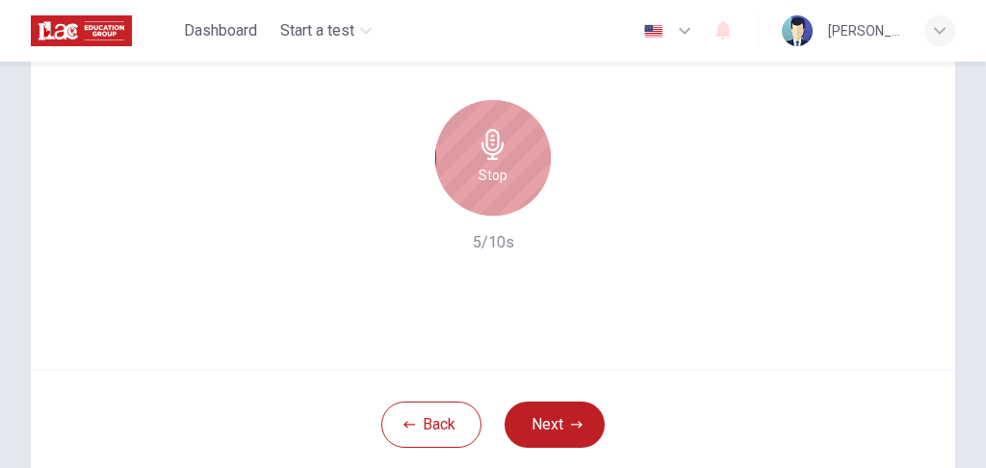
click at [491, 162] on div "Stop" at bounding box center [493, 158] width 116 height 116
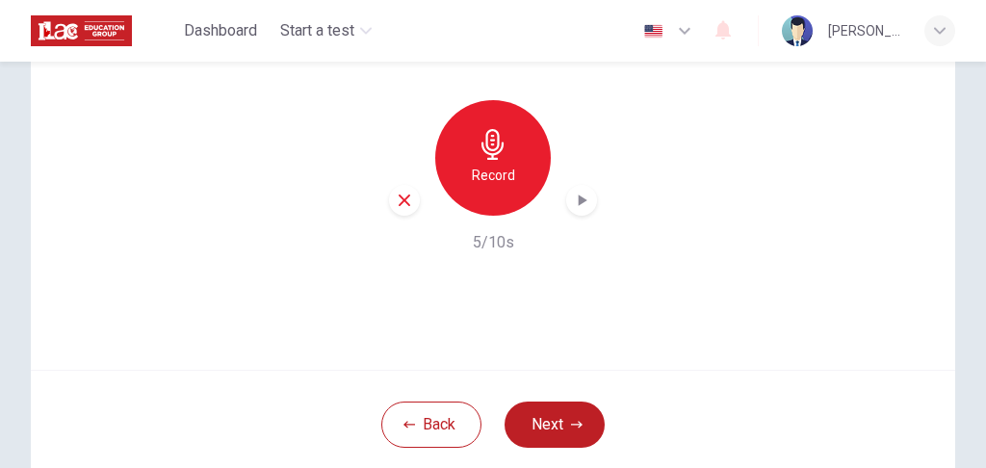
scroll to position [128, 0]
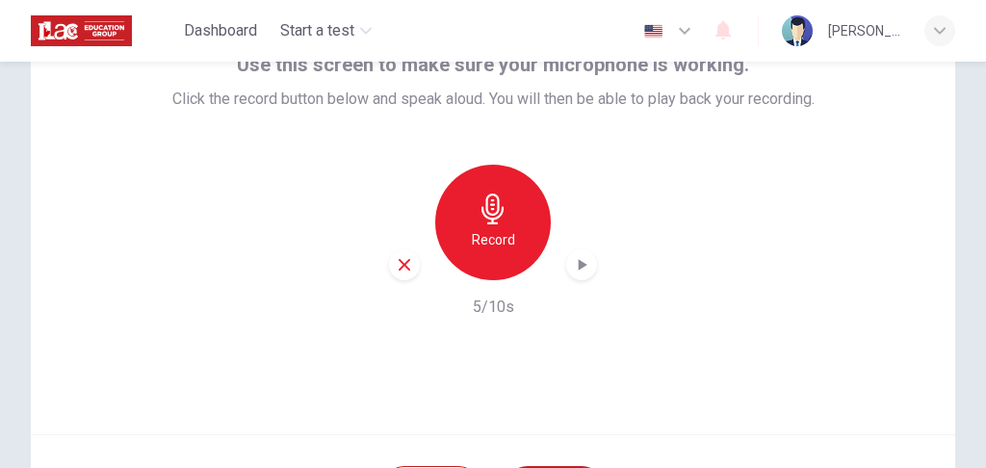
click at [406, 267] on icon "button" at bounding box center [404, 264] width 17 height 17
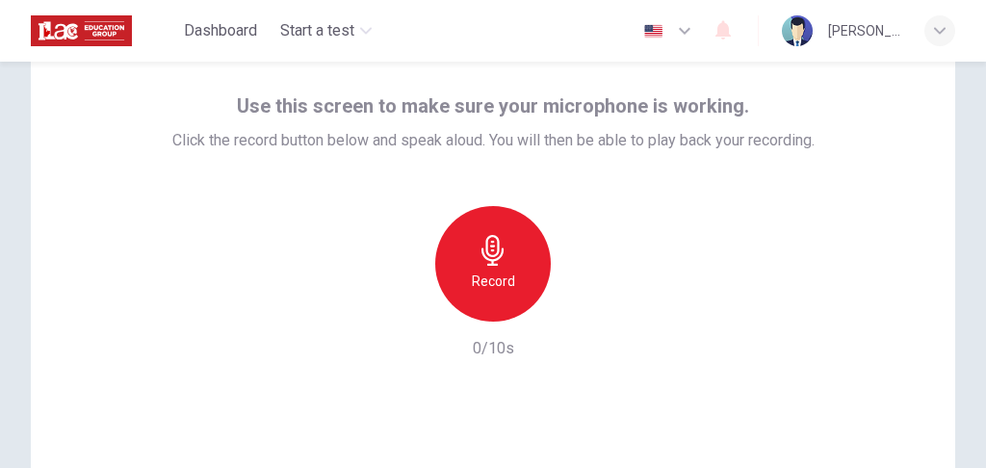
scroll to position [64, 0]
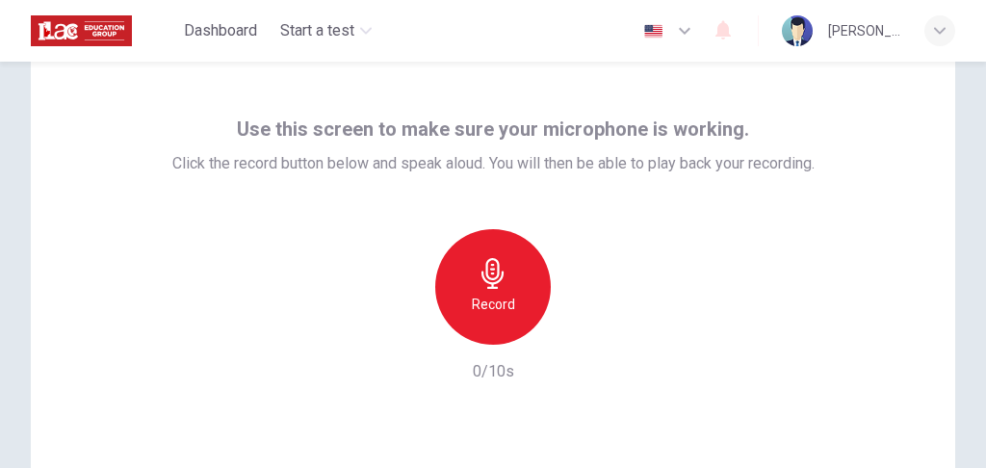
click at [494, 278] on icon "button" at bounding box center [493, 273] width 31 height 31
click at [566, 330] on div "button" at bounding box center [581, 329] width 31 height 31
click at [397, 329] on icon "button" at bounding box center [404, 329] width 17 height 17
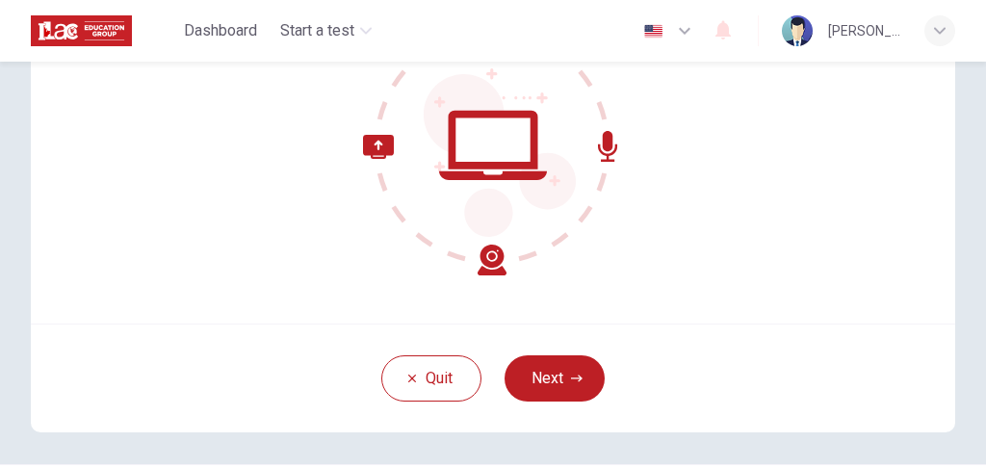
scroll to position [296, 0]
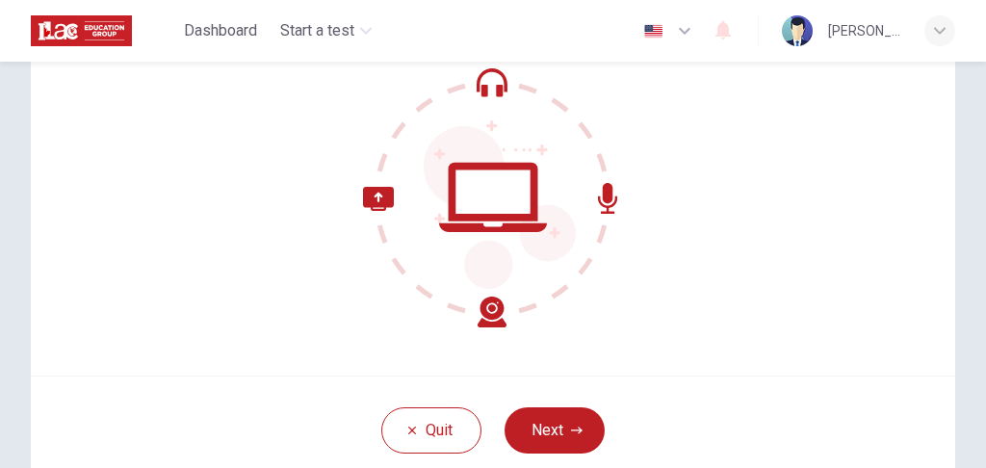
scroll to position [256, 0]
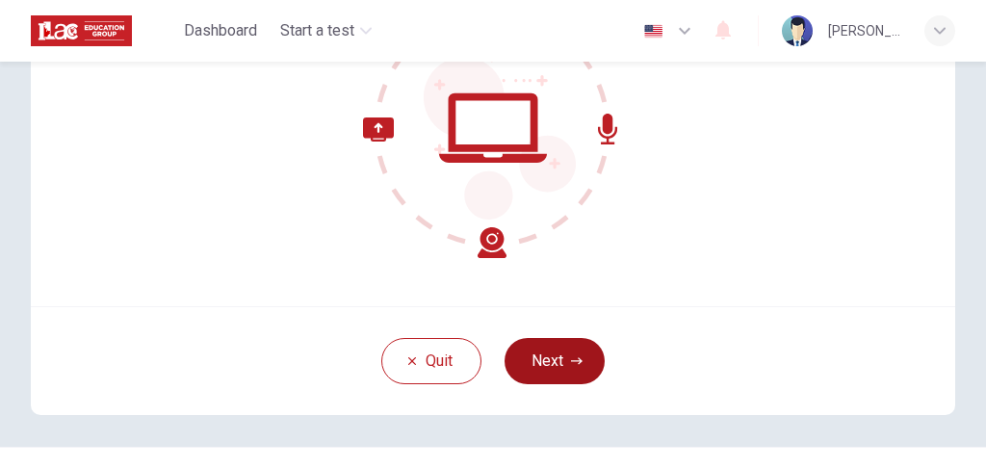
click at [557, 364] on button "Next" at bounding box center [555, 361] width 100 height 46
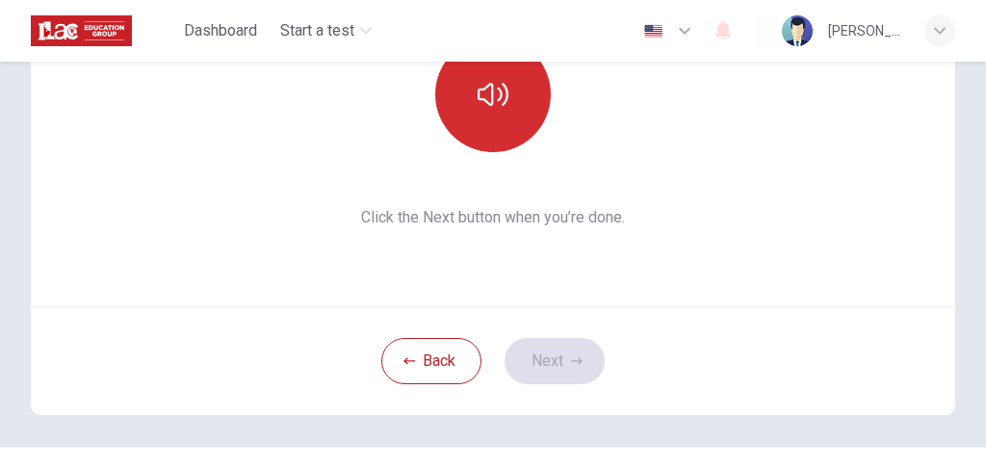
click at [474, 119] on button "button" at bounding box center [493, 95] width 116 height 116
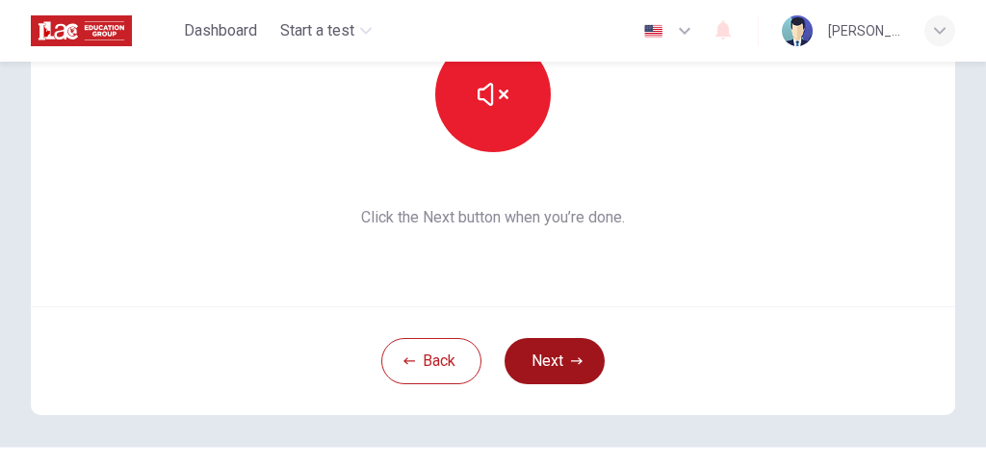
click at [546, 365] on button "Next" at bounding box center [555, 361] width 100 height 46
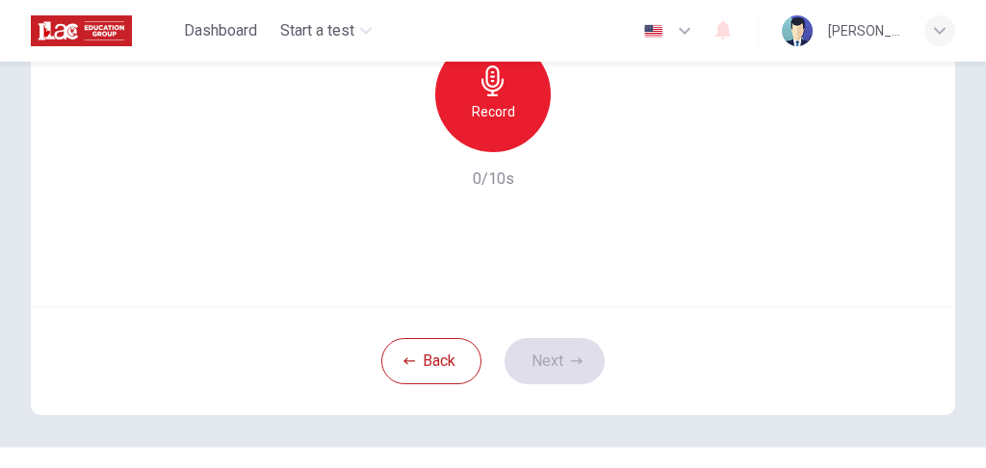
click at [501, 112] on h6 "Record" at bounding box center [493, 111] width 43 height 23
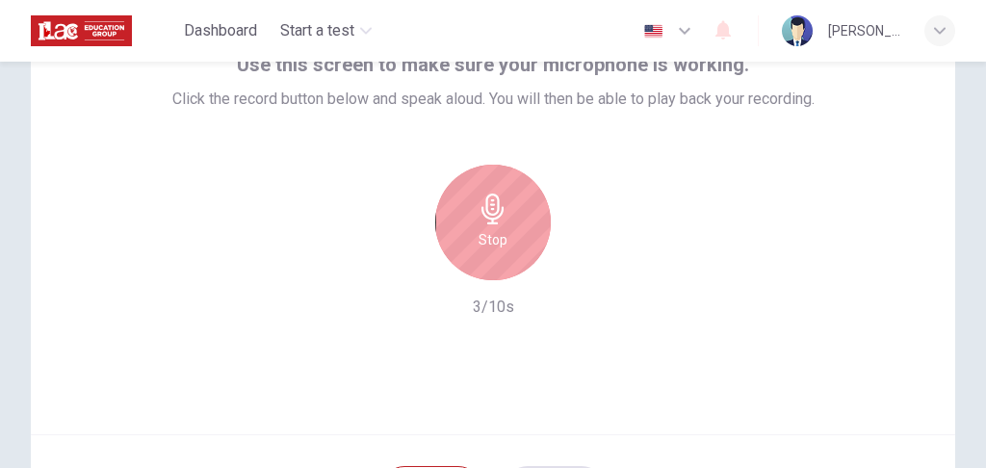
scroll to position [64, 0]
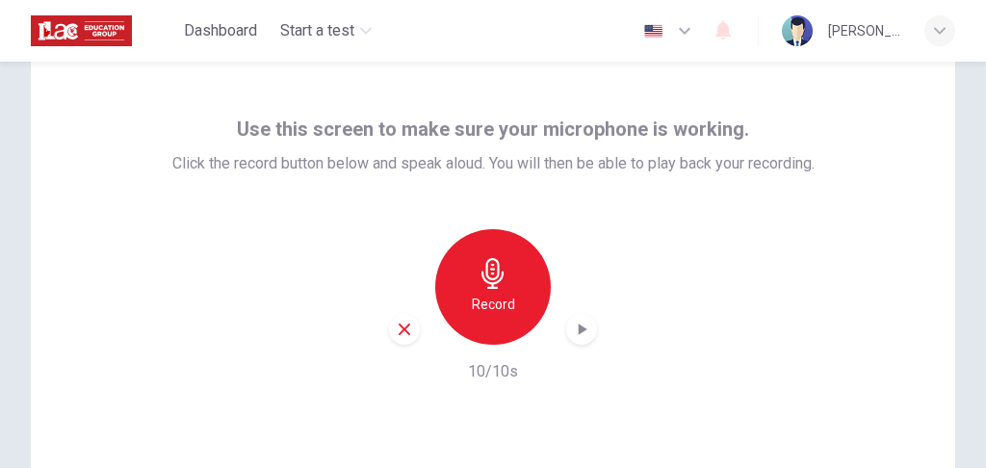
click at [583, 328] on icon "button" at bounding box center [581, 329] width 19 height 19
